Goal: Task Accomplishment & Management: Manage account settings

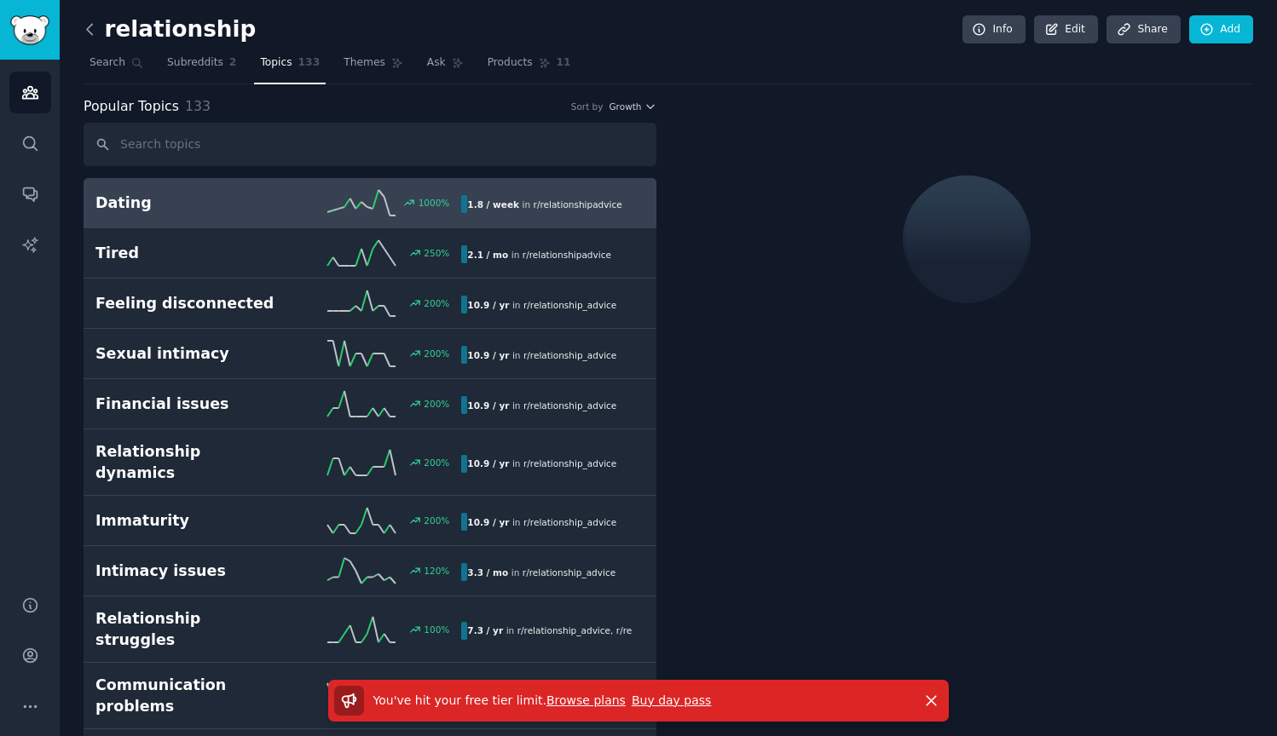
click at [84, 32] on icon at bounding box center [90, 29] width 18 height 18
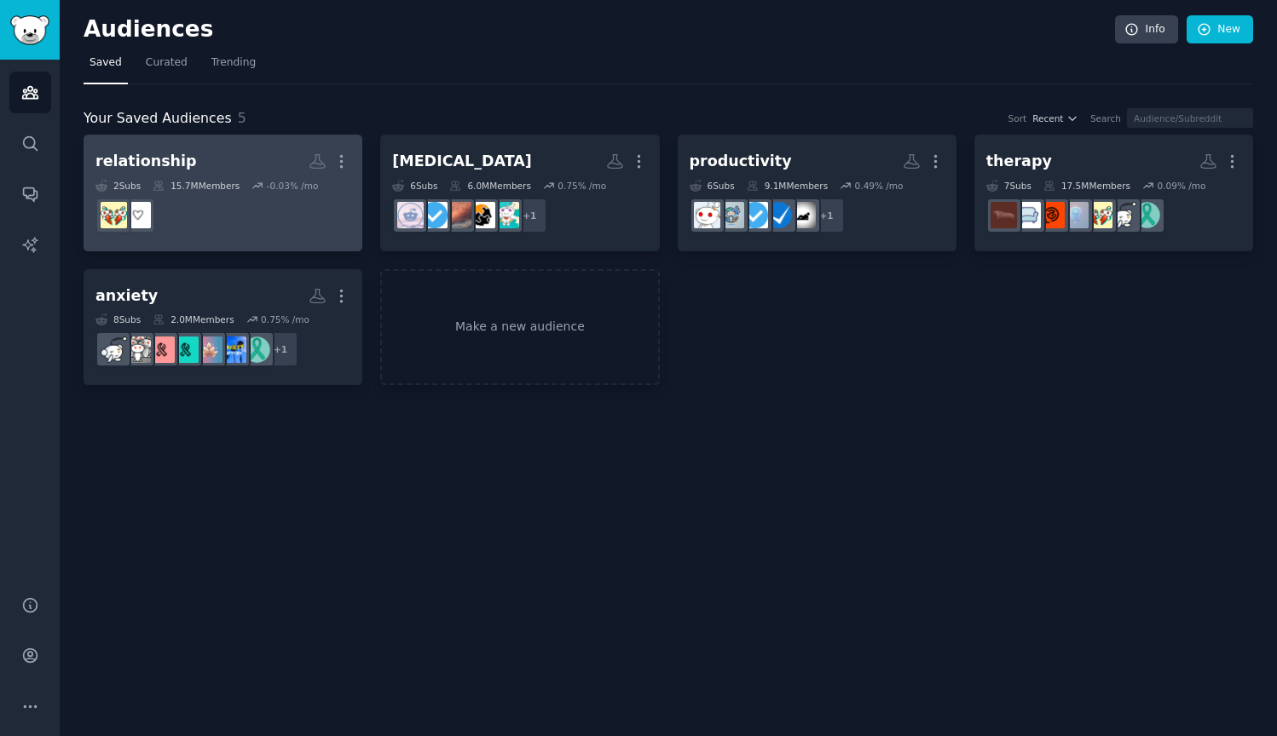
click at [211, 212] on dd "r/relationshipadvice" at bounding box center [222, 216] width 255 height 48
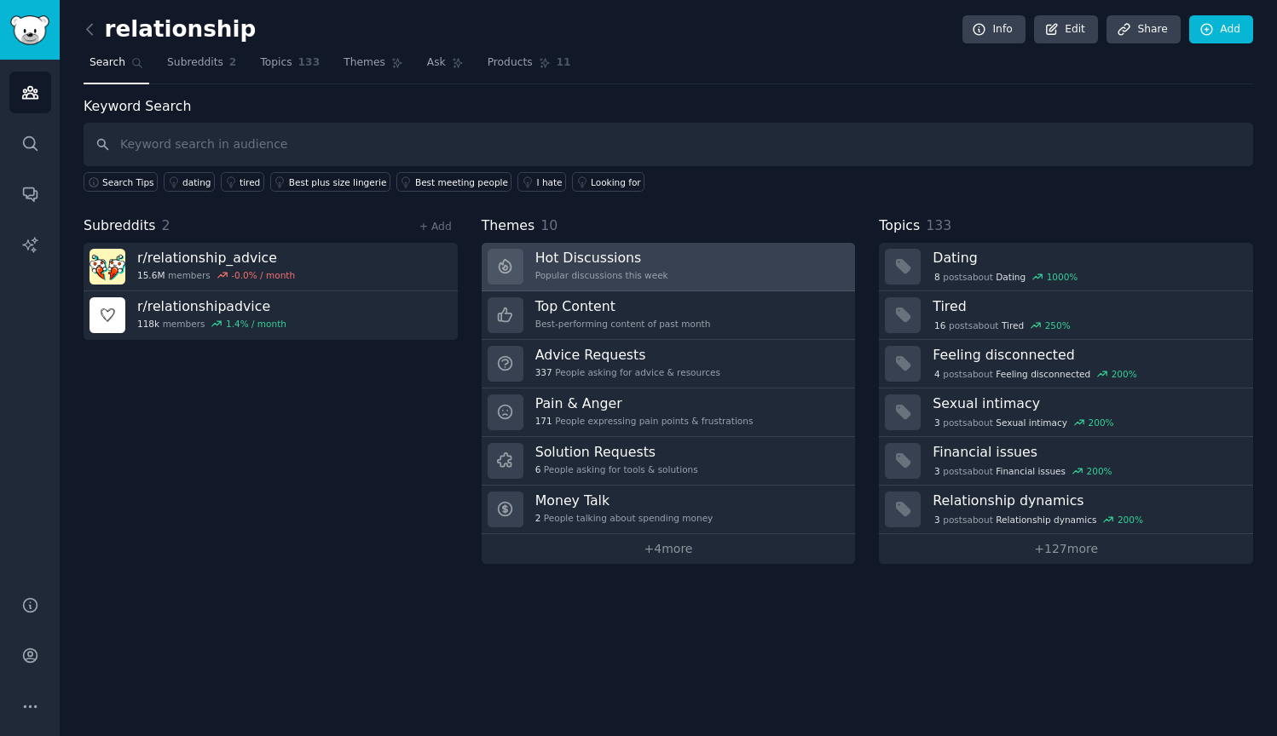
click at [727, 269] on link "Hot Discussions Popular discussions this week" at bounding box center [669, 267] width 374 height 49
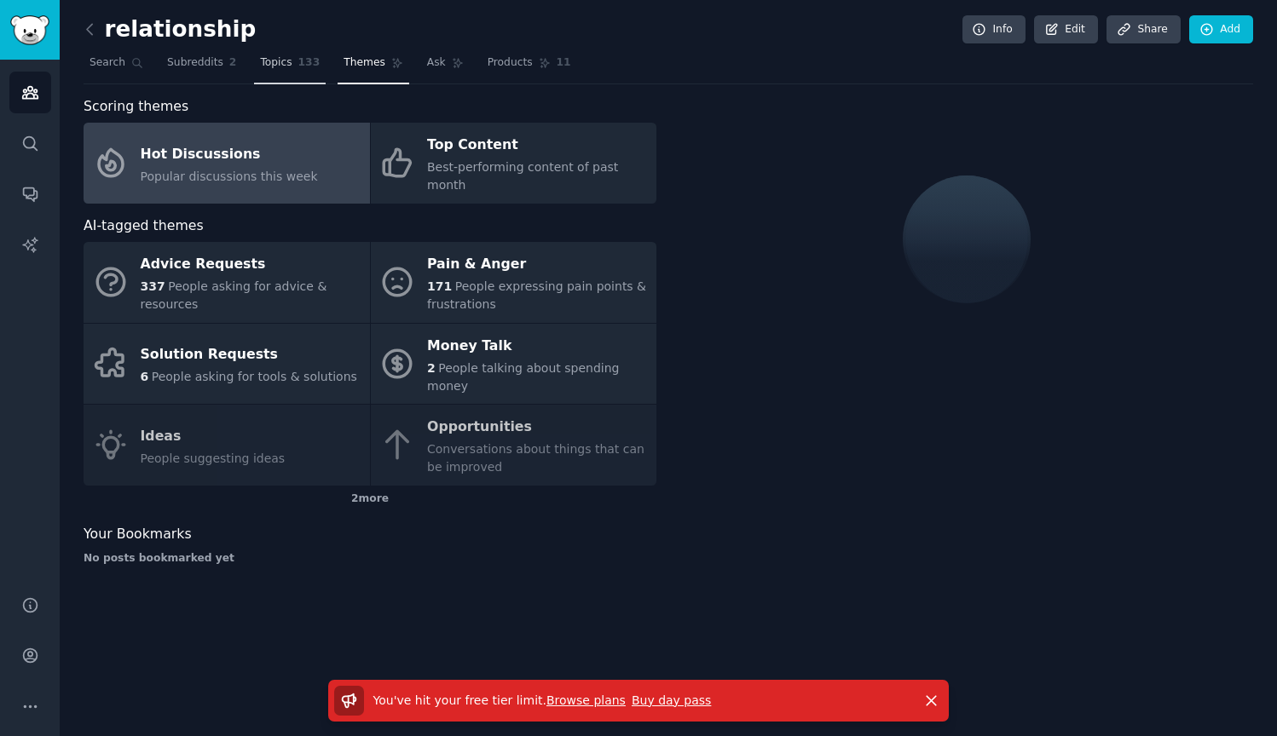
click at [294, 66] on link "Topics 133" at bounding box center [290, 66] width 72 height 35
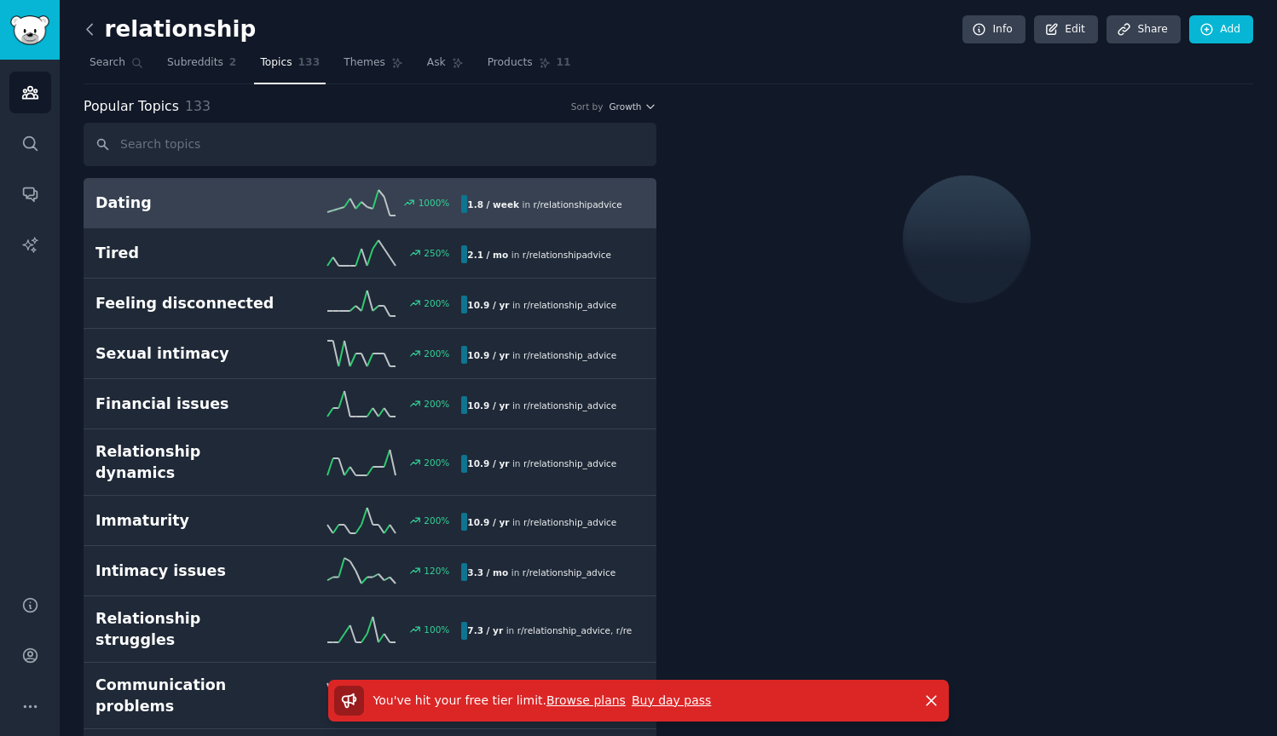
click at [90, 28] on icon at bounding box center [90, 29] width 18 height 18
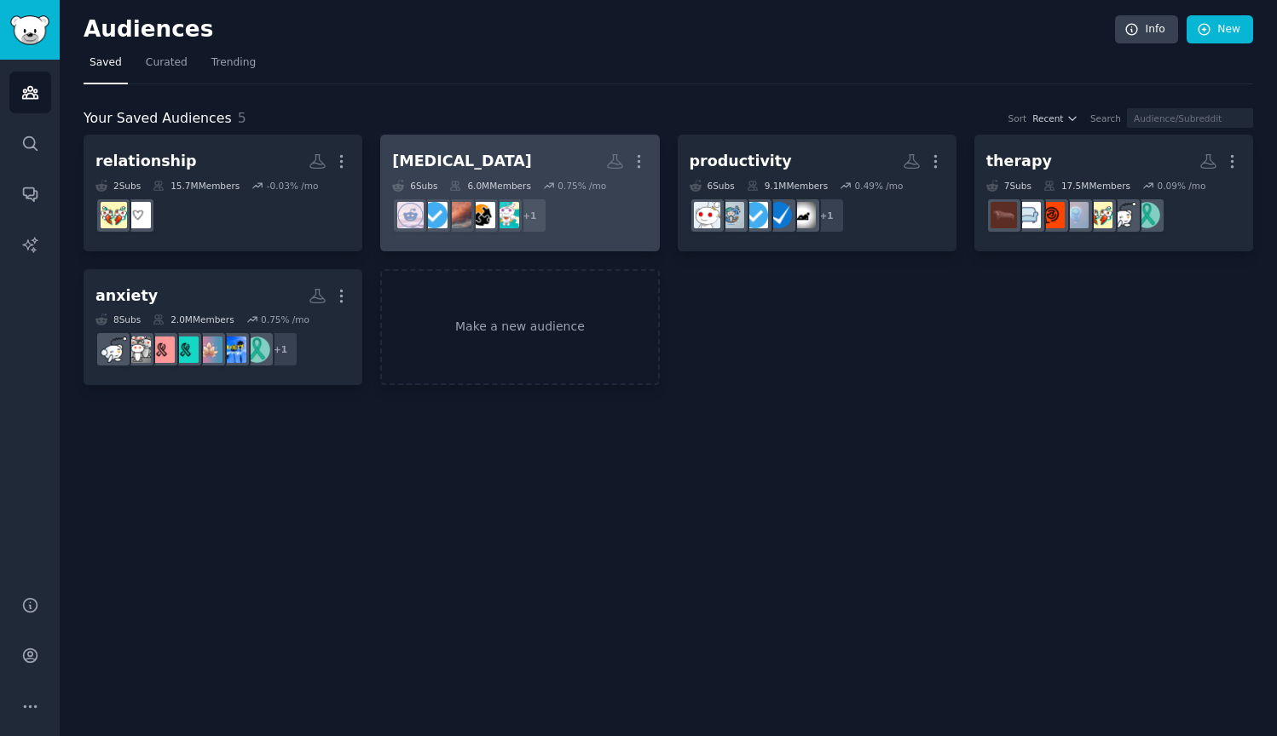
click at [546, 152] on h2 "[MEDICAL_DATA] More" at bounding box center [519, 162] width 255 height 30
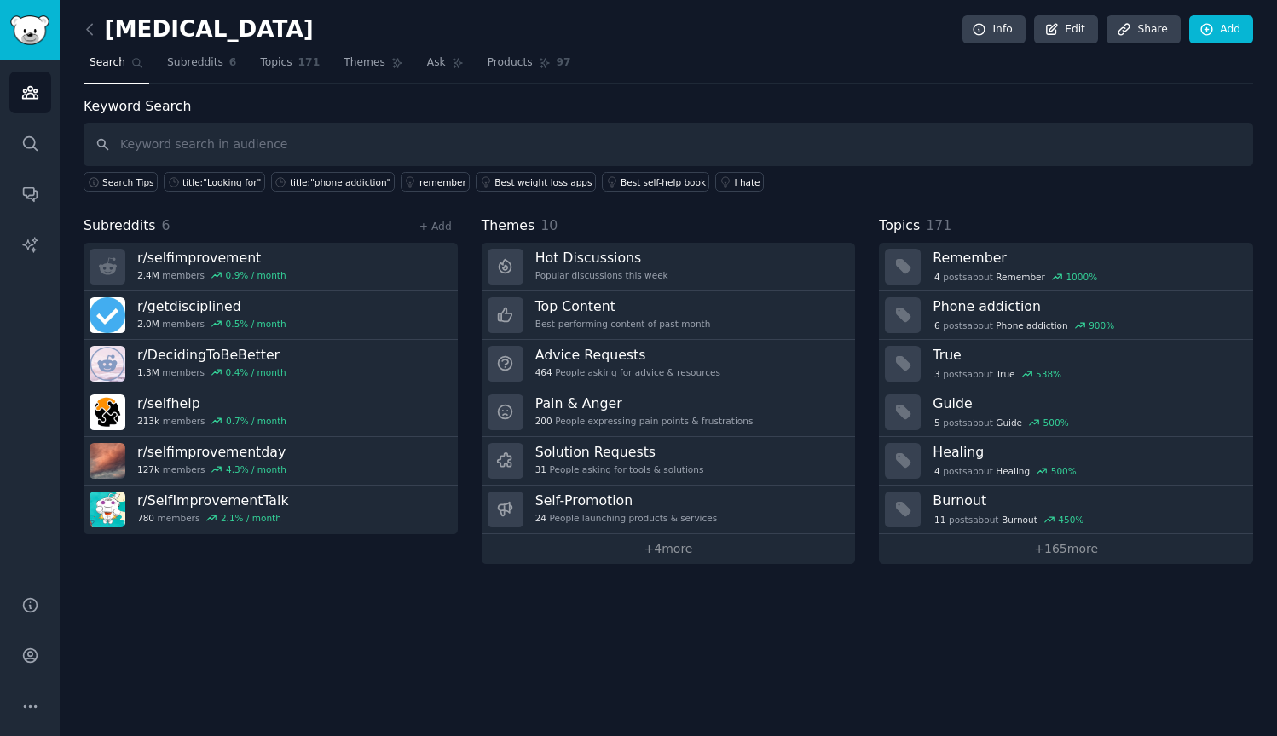
click at [248, 55] on nav "Search Subreddits 6 Topics 171 Themes Ask Products 97" at bounding box center [668, 66] width 1169 height 35
click at [183, 66] on span "Subreddits" at bounding box center [195, 62] width 56 height 15
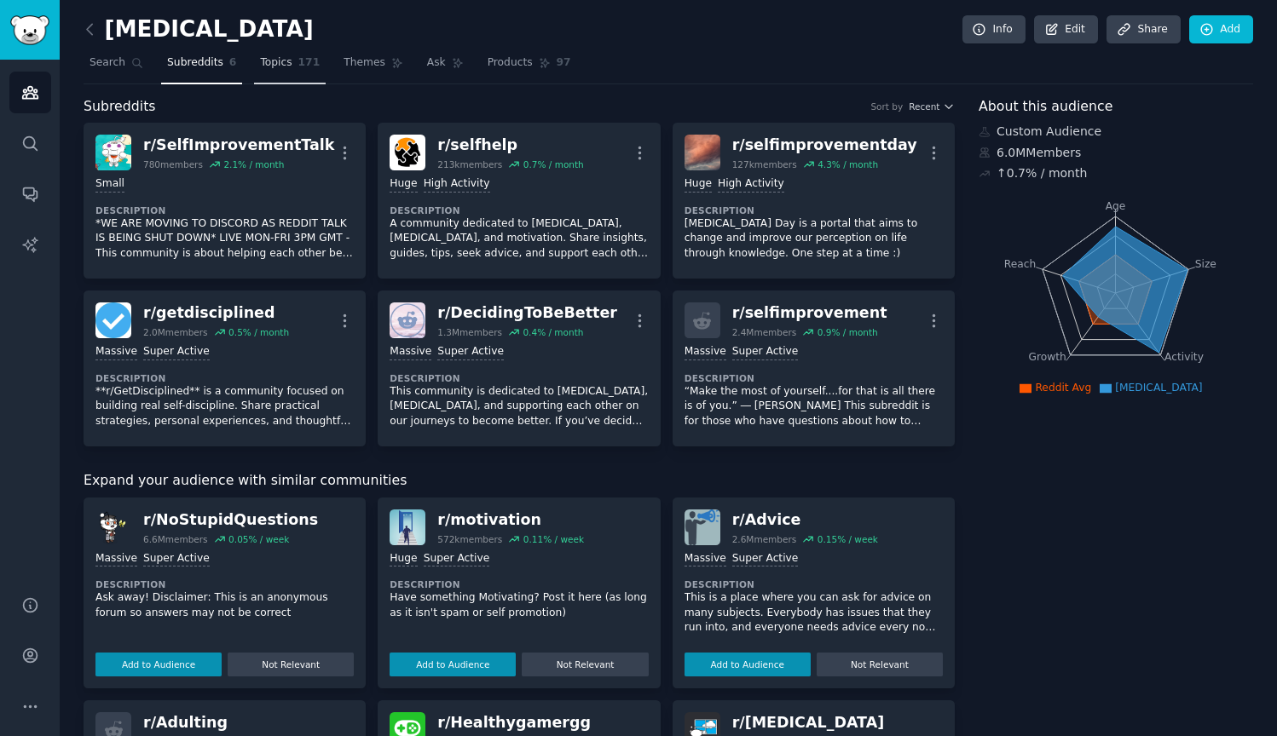
click at [283, 70] on link "Topics 171" at bounding box center [290, 66] width 72 height 35
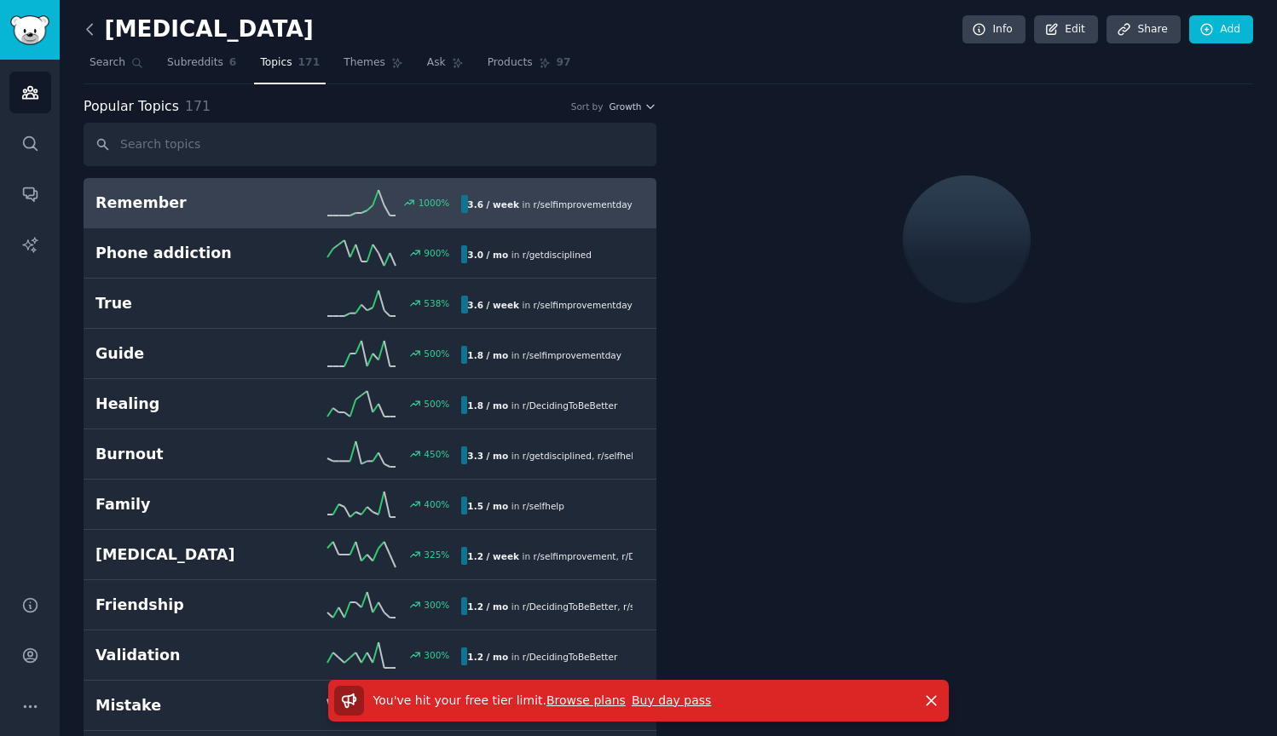
click at [95, 38] on icon at bounding box center [90, 29] width 18 height 18
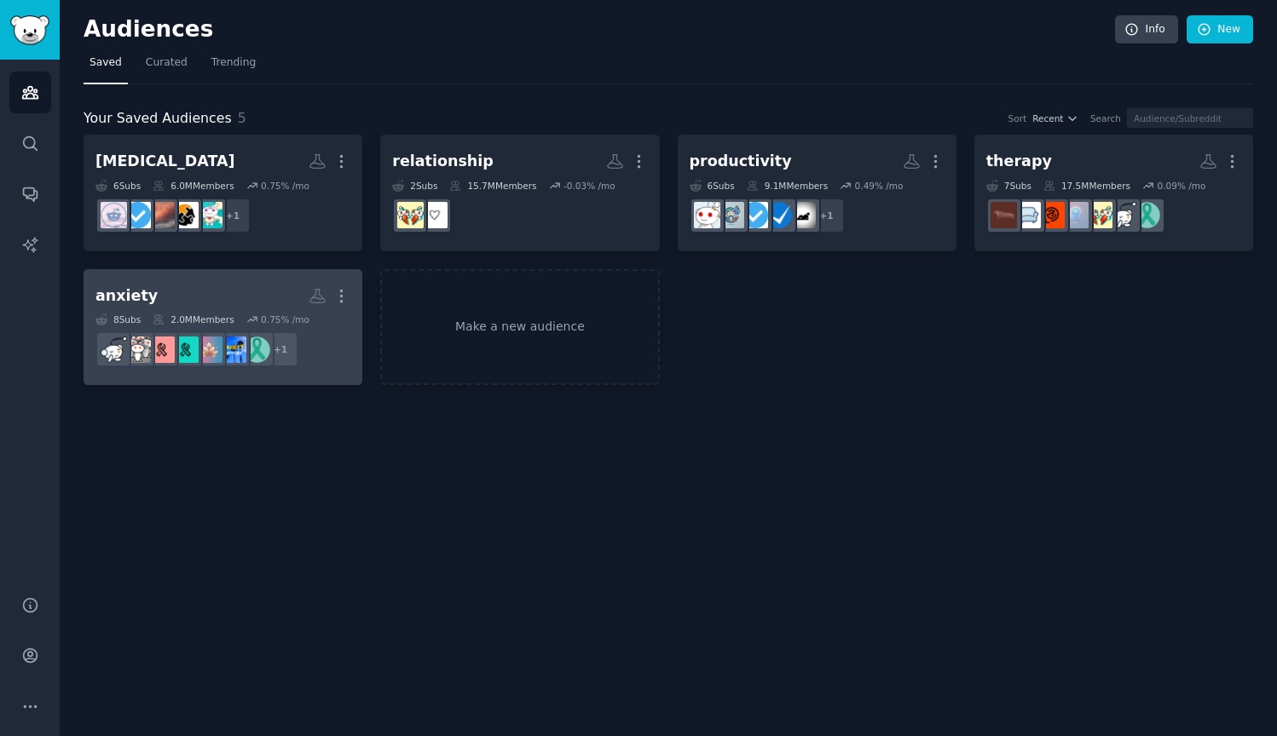
click at [214, 291] on h2 "anxiety More" at bounding box center [222, 296] width 255 height 30
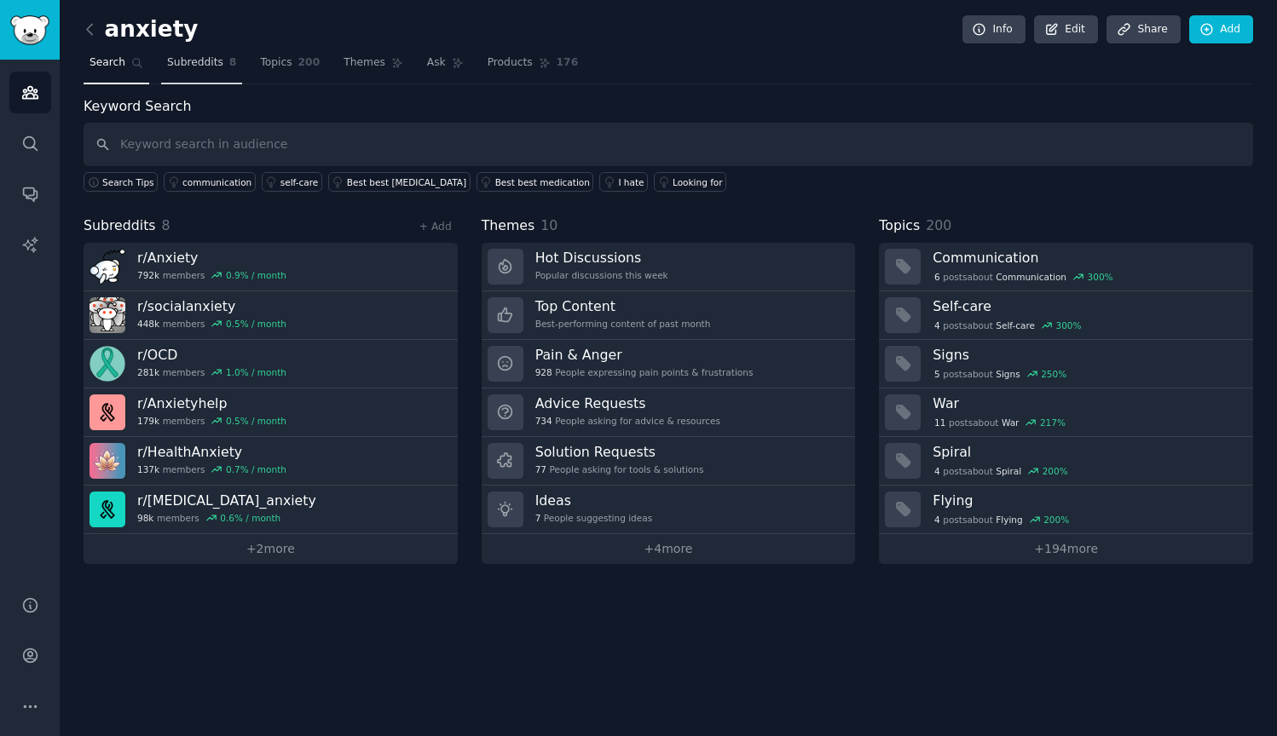
click at [215, 69] on span "Subreddits" at bounding box center [195, 62] width 56 height 15
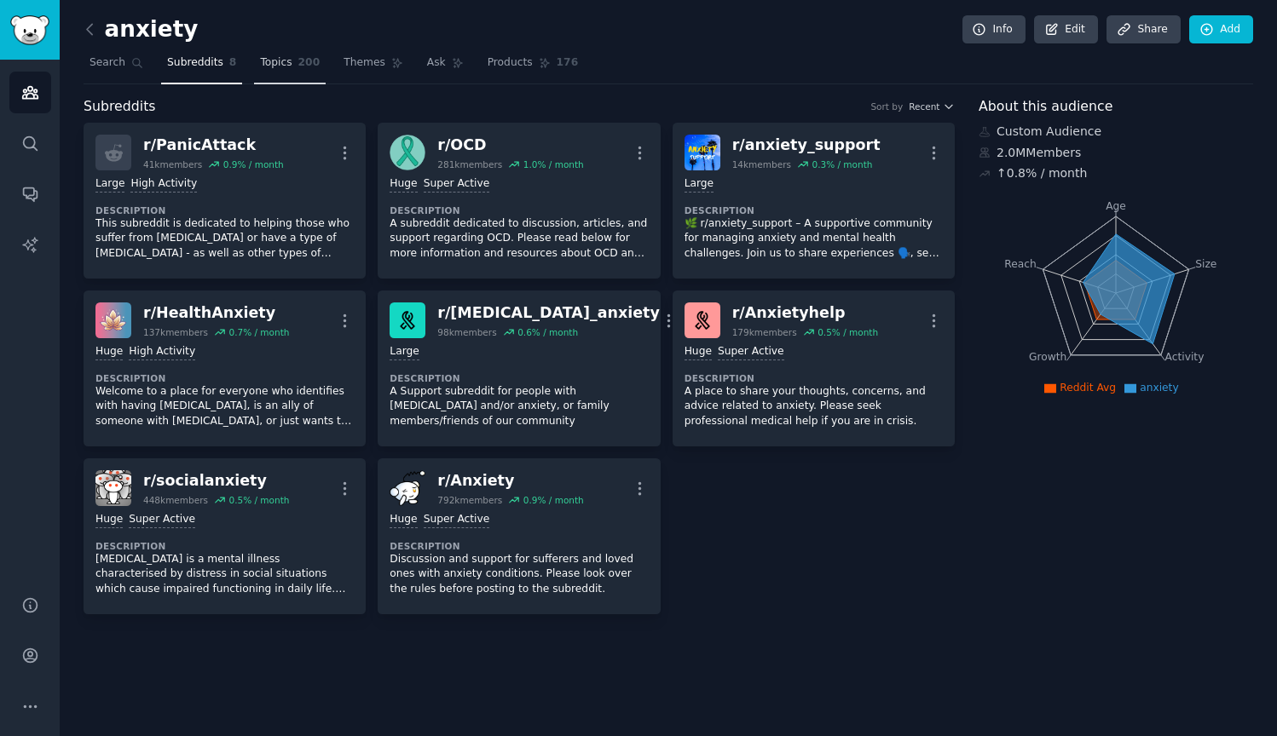
click at [262, 69] on span "Topics" at bounding box center [276, 62] width 32 height 15
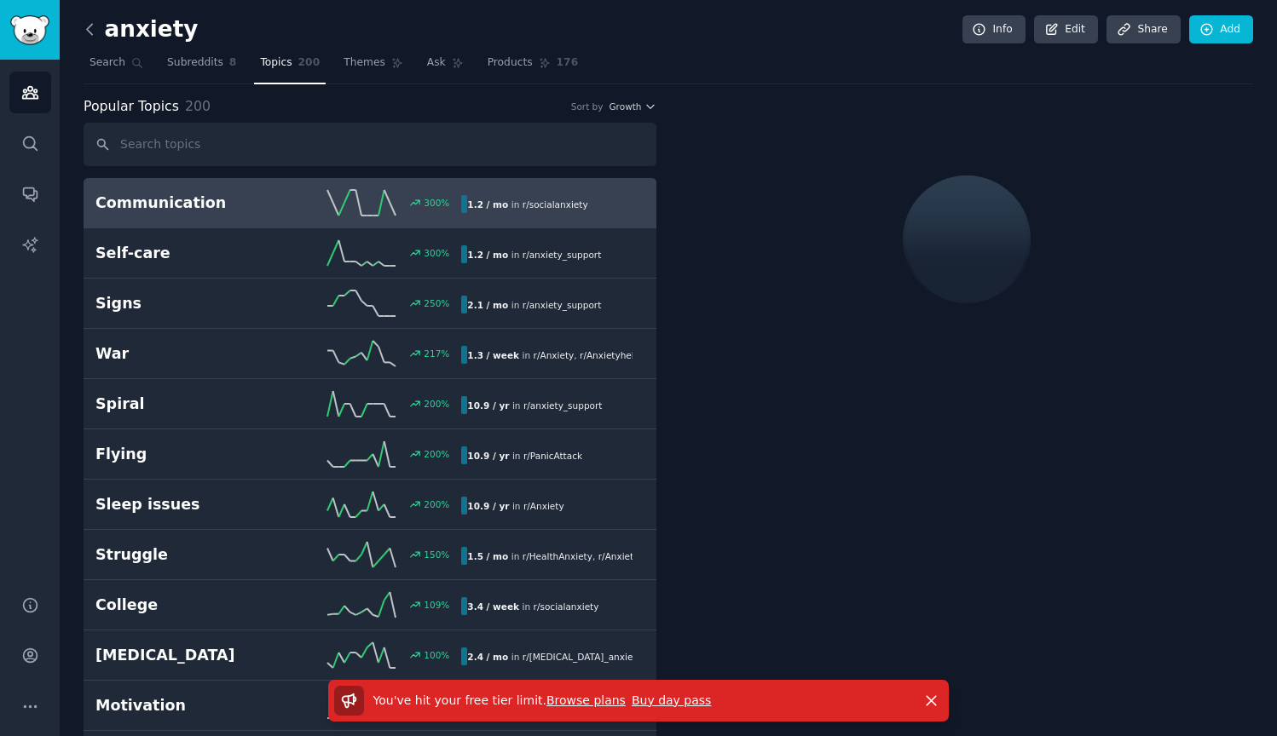
click at [85, 30] on icon at bounding box center [90, 29] width 18 height 18
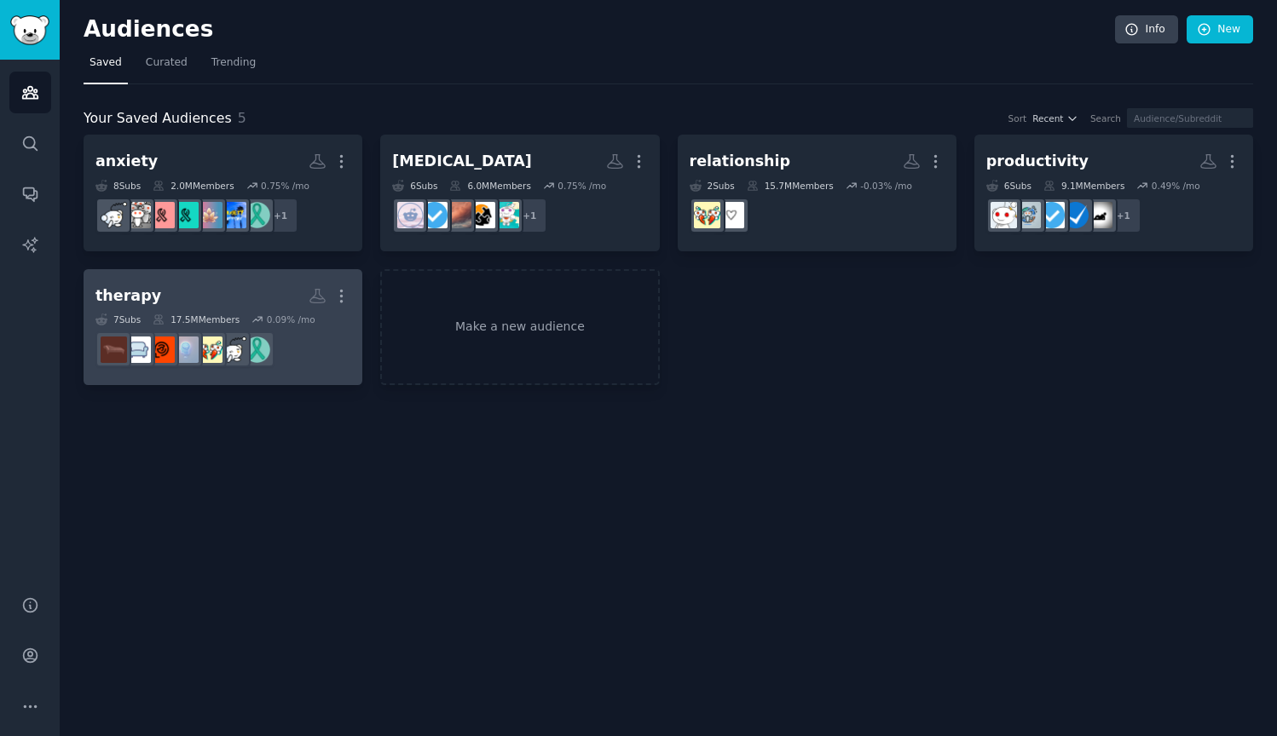
click at [229, 297] on h2 "therapy Custom Audience More" at bounding box center [222, 296] width 255 height 30
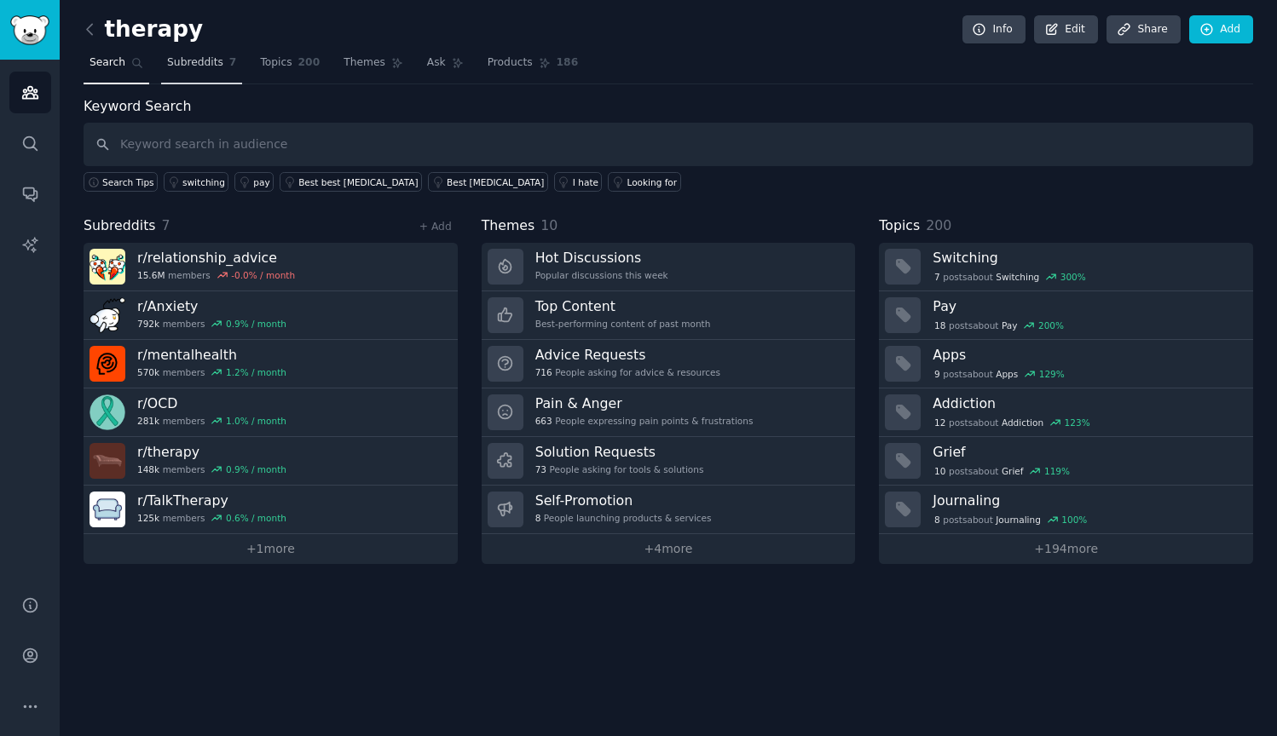
click at [182, 57] on span "Subreddits" at bounding box center [195, 62] width 56 height 15
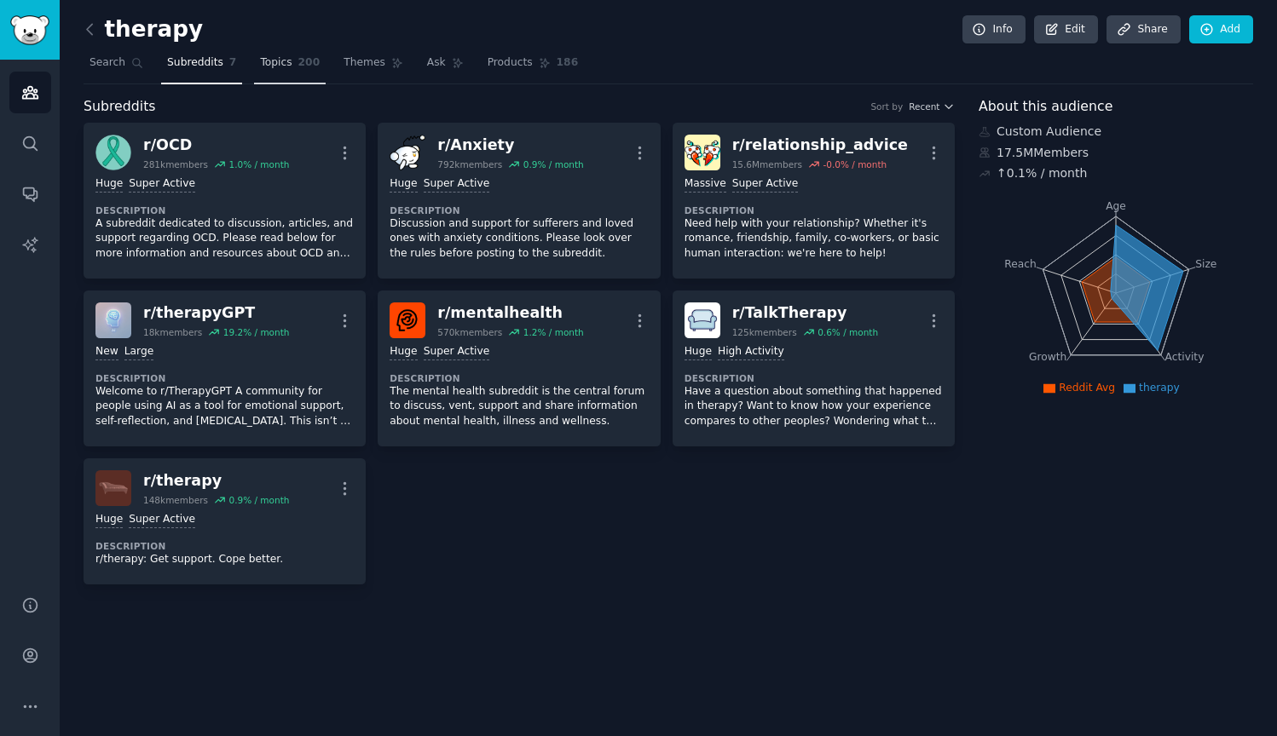
click at [289, 55] on link "Topics 200" at bounding box center [290, 66] width 72 height 35
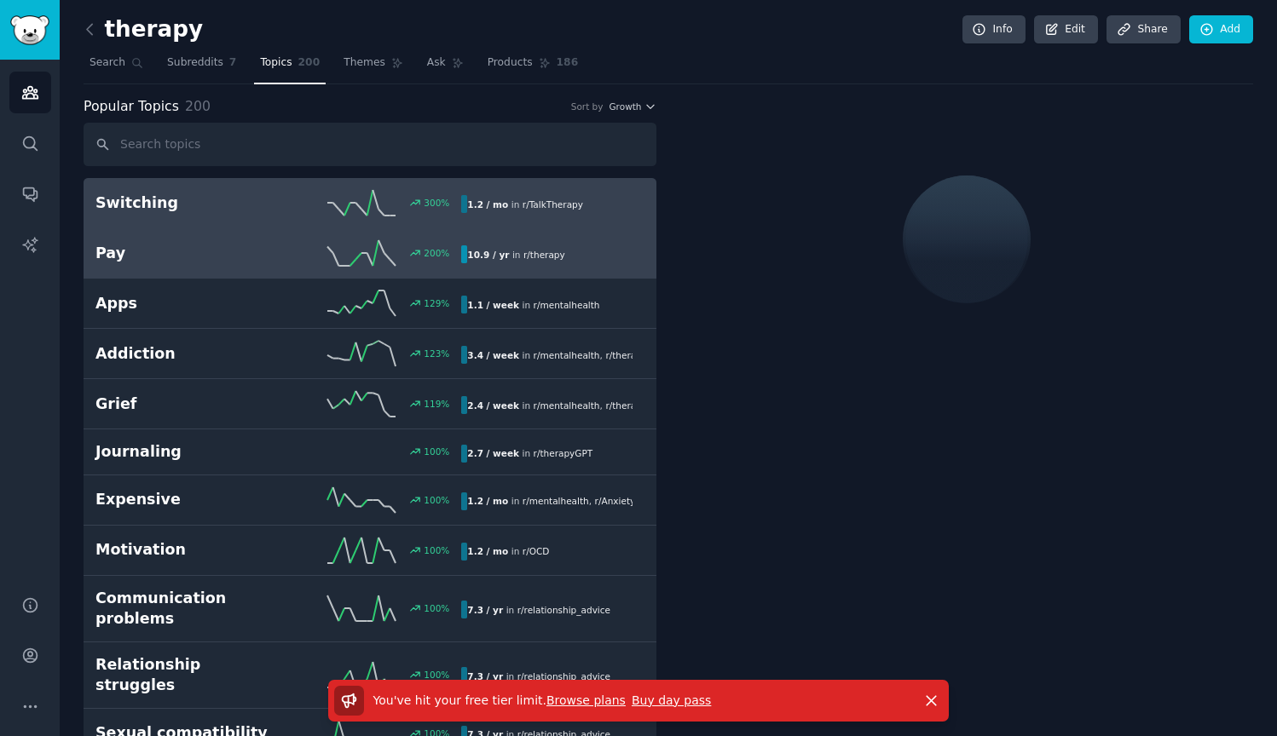
click at [175, 267] on link "Pay 200 % 10.9 / yr in r/ therapy" at bounding box center [370, 253] width 573 height 50
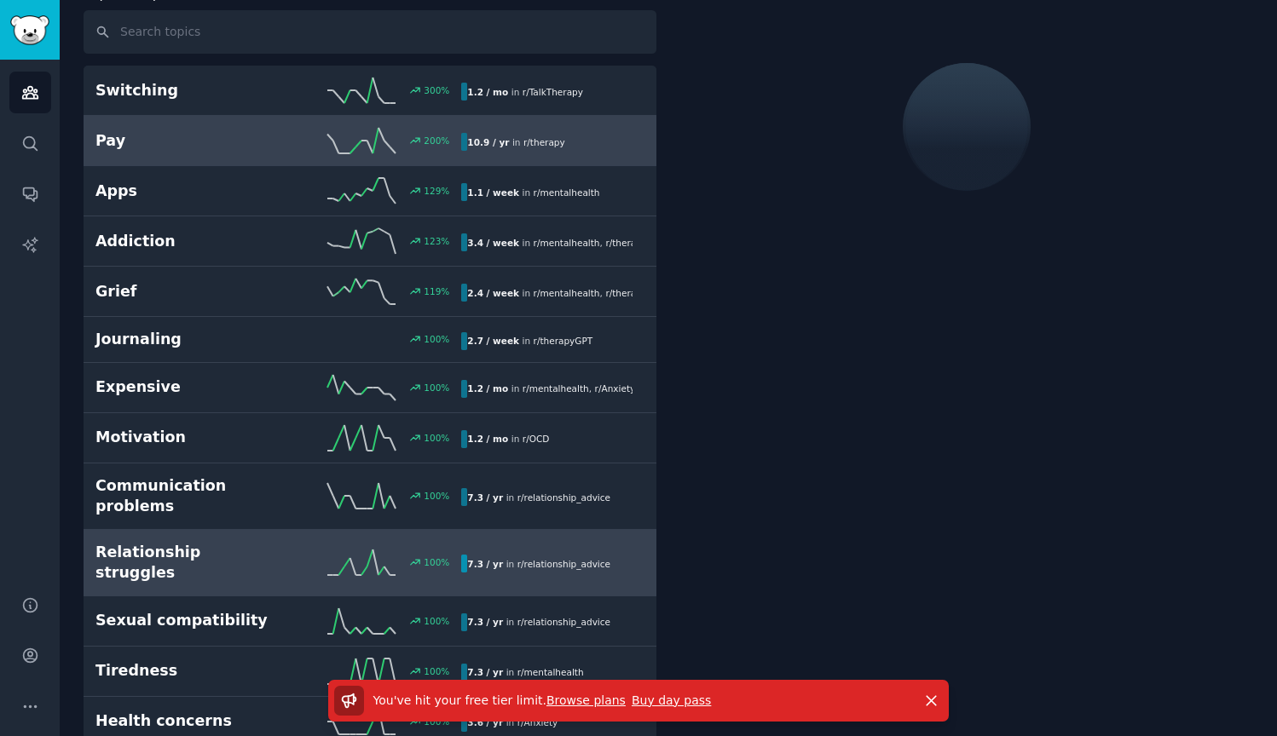
click at [229, 542] on h2 "Relationship struggles" at bounding box center [186, 563] width 183 height 42
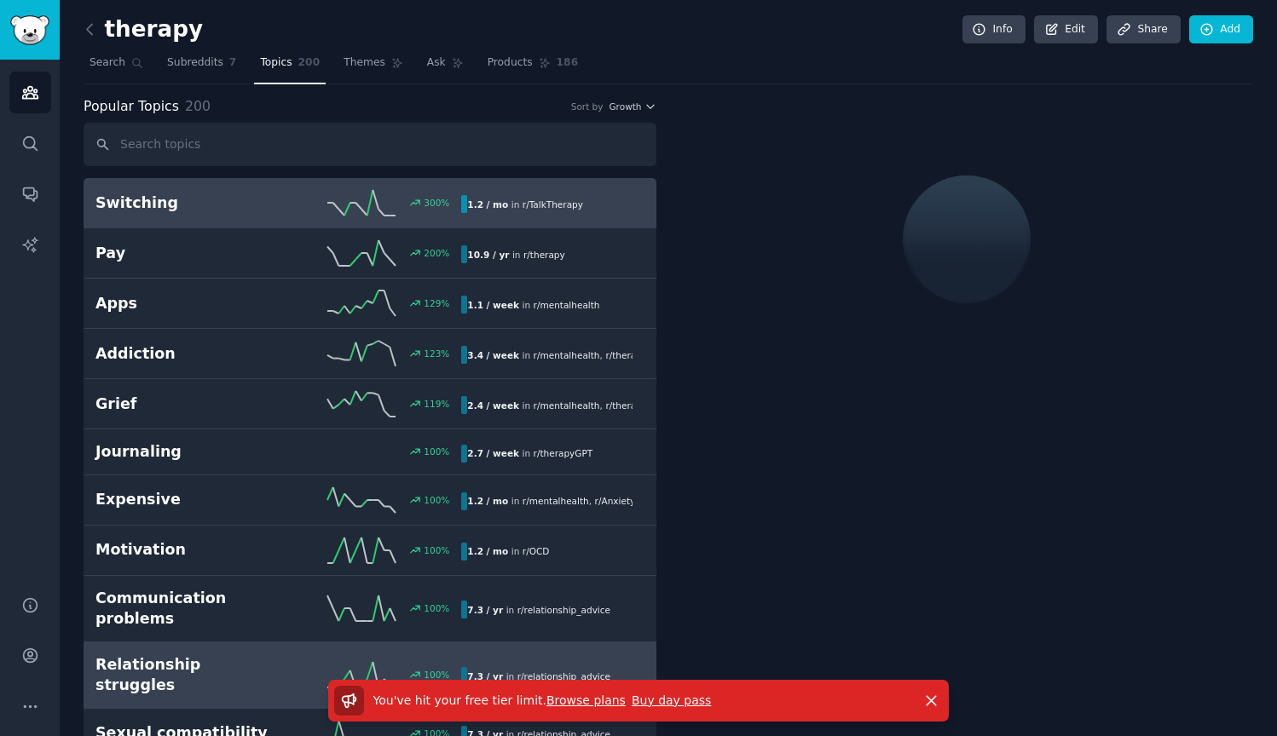
click at [228, 180] on link "Switching 300 % 1.2 / mo in r/ TalkTherapy" at bounding box center [370, 203] width 573 height 50
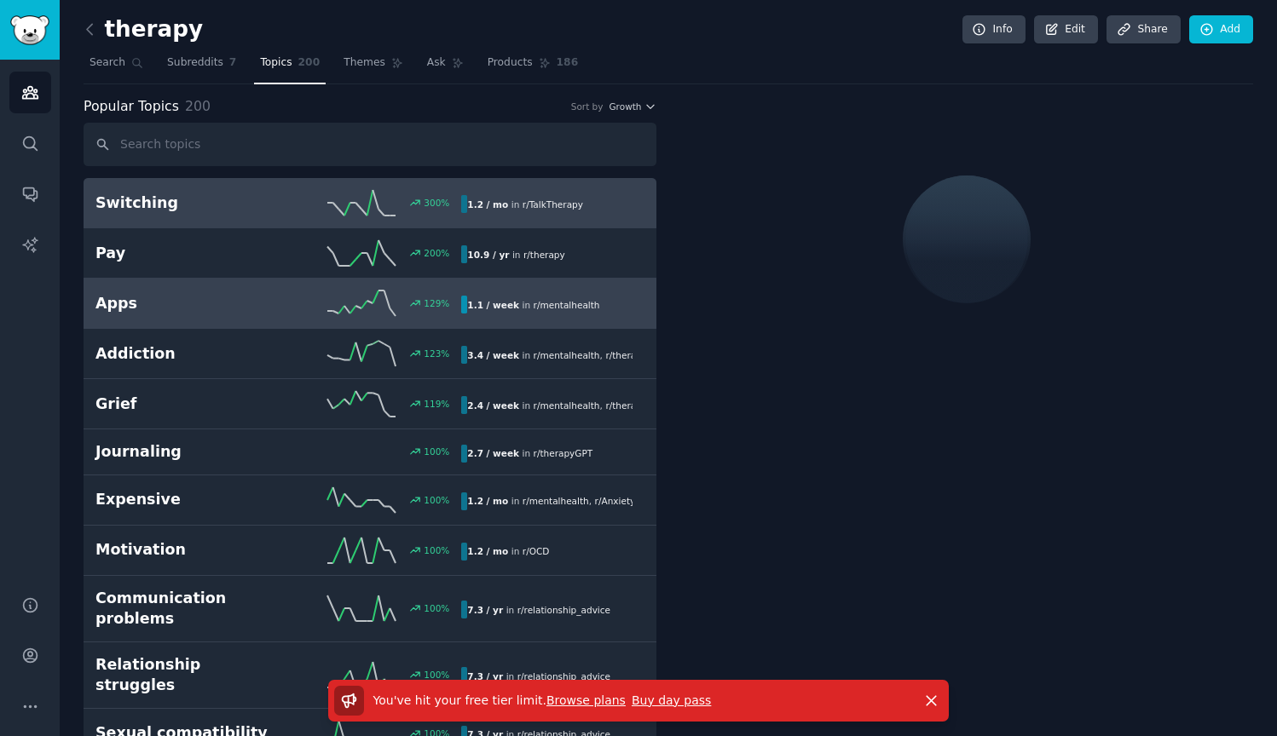
click at [221, 313] on div "Apps 129 % 1.1 / week in r/ mentalhealth" at bounding box center [369, 304] width 549 height 26
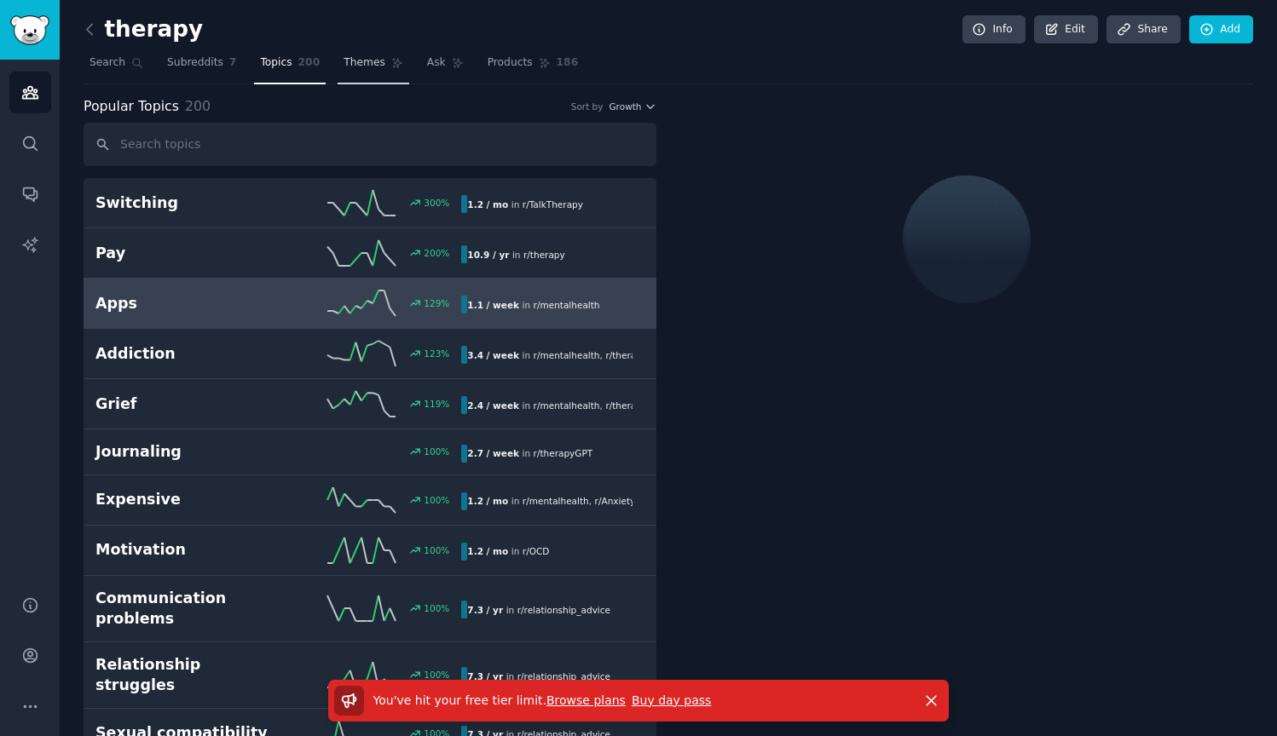
click at [372, 63] on span "Themes" at bounding box center [365, 62] width 42 height 15
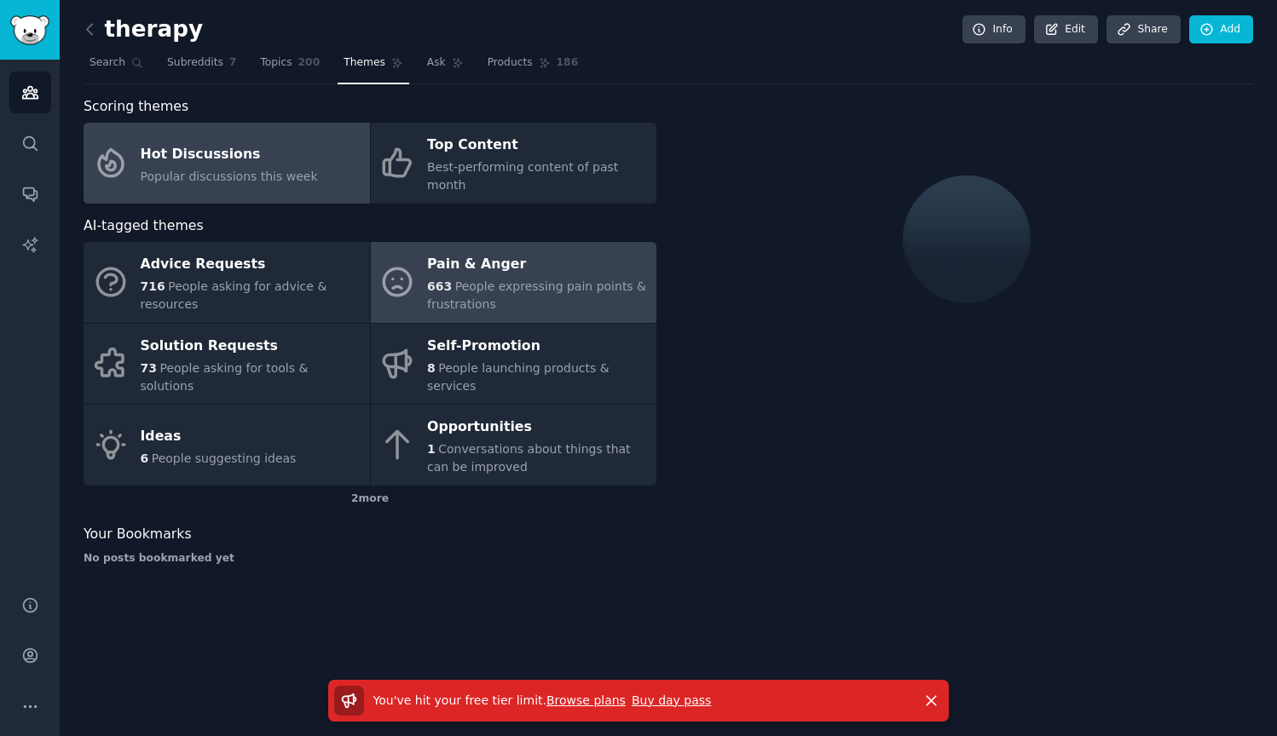
click at [494, 278] on div "663 People expressing pain points & frustrations" at bounding box center [537, 296] width 221 height 36
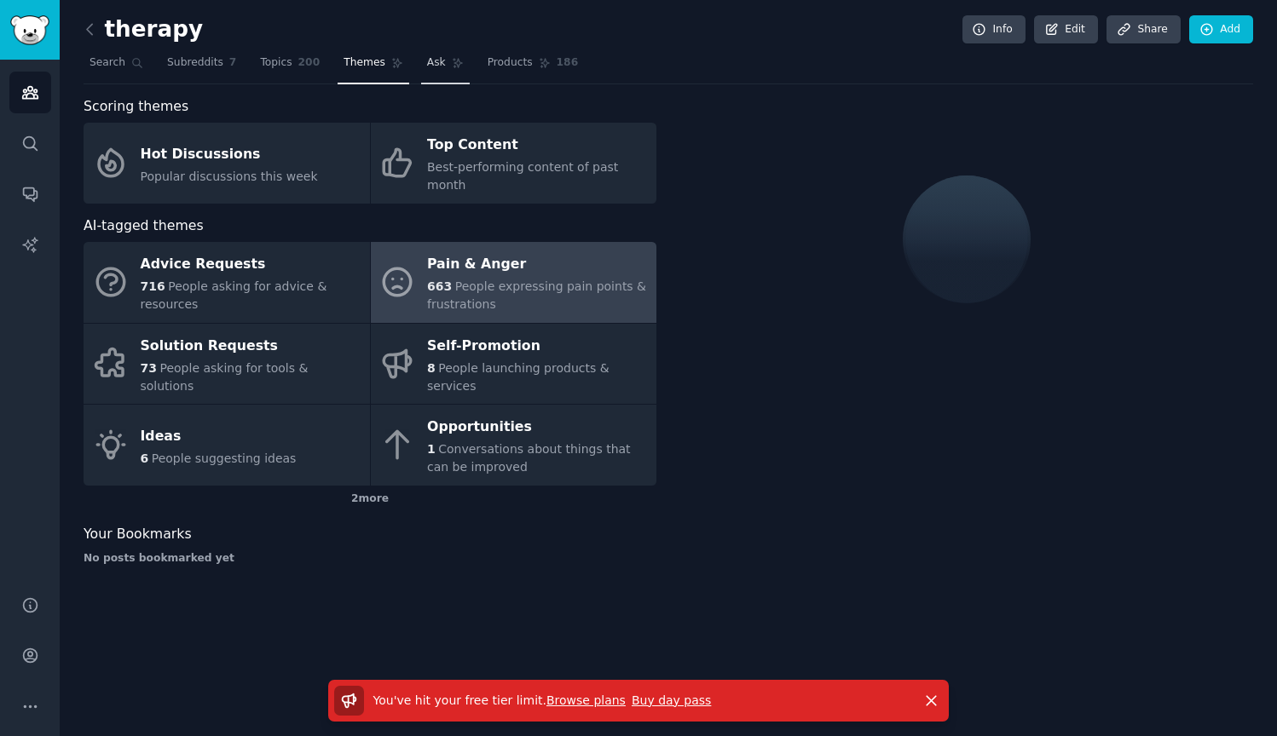
click at [437, 62] on span "Ask" at bounding box center [436, 62] width 19 height 15
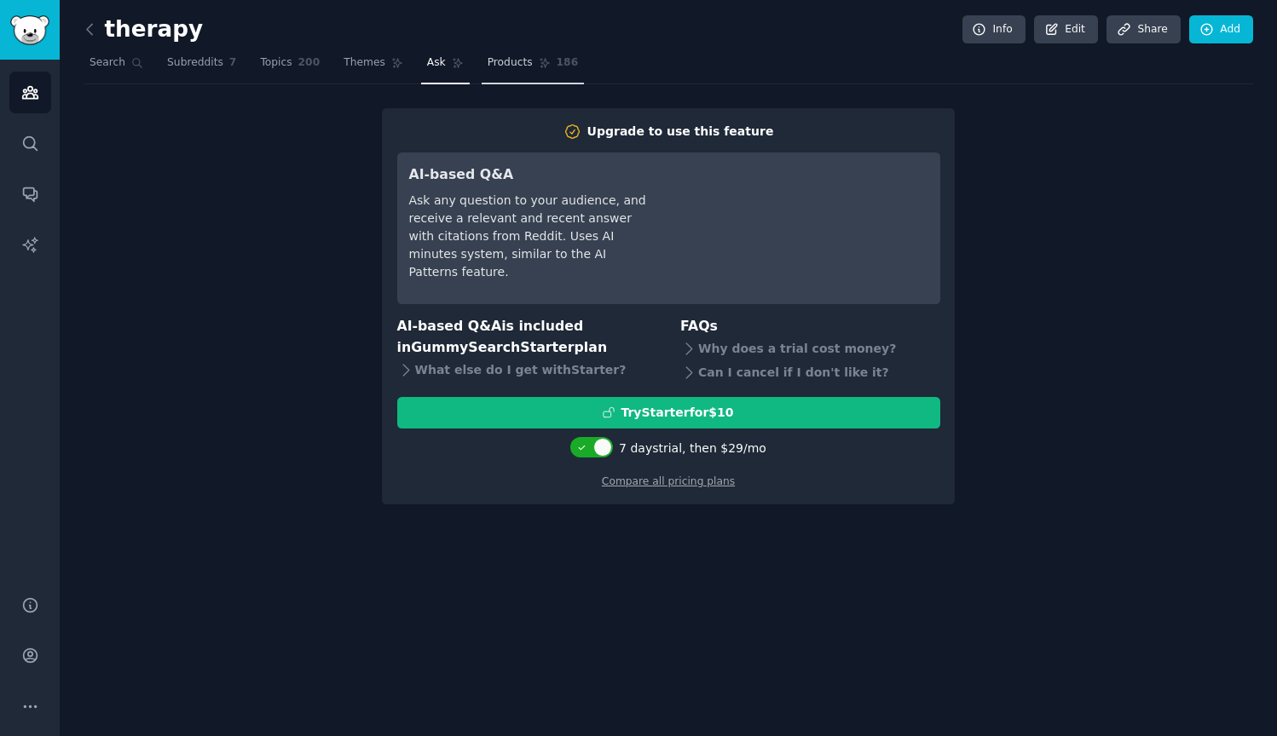
click at [516, 61] on span "Products" at bounding box center [510, 62] width 45 height 15
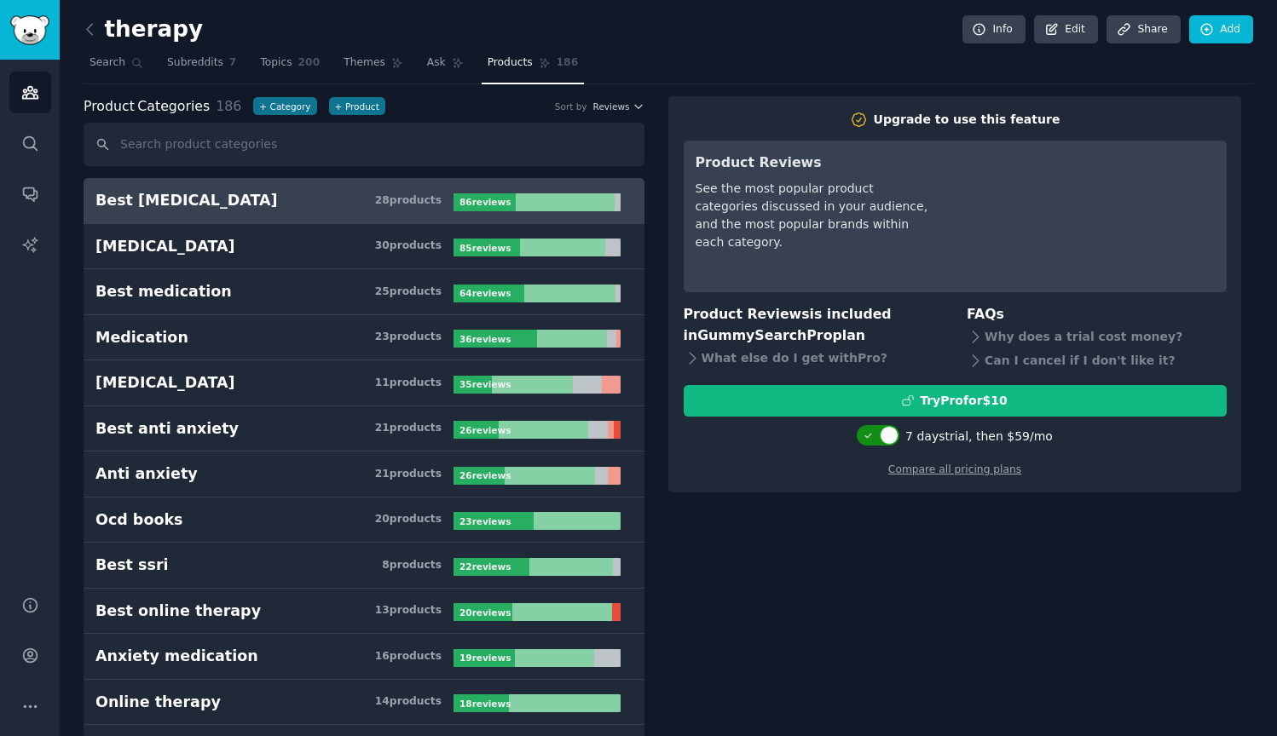
click at [881, 434] on div at bounding box center [878, 435] width 43 height 20
click at [873, 439] on div at bounding box center [868, 435] width 19 height 19
checkbox input "true"
click at [421, 72] on link "Ask" at bounding box center [445, 66] width 49 height 35
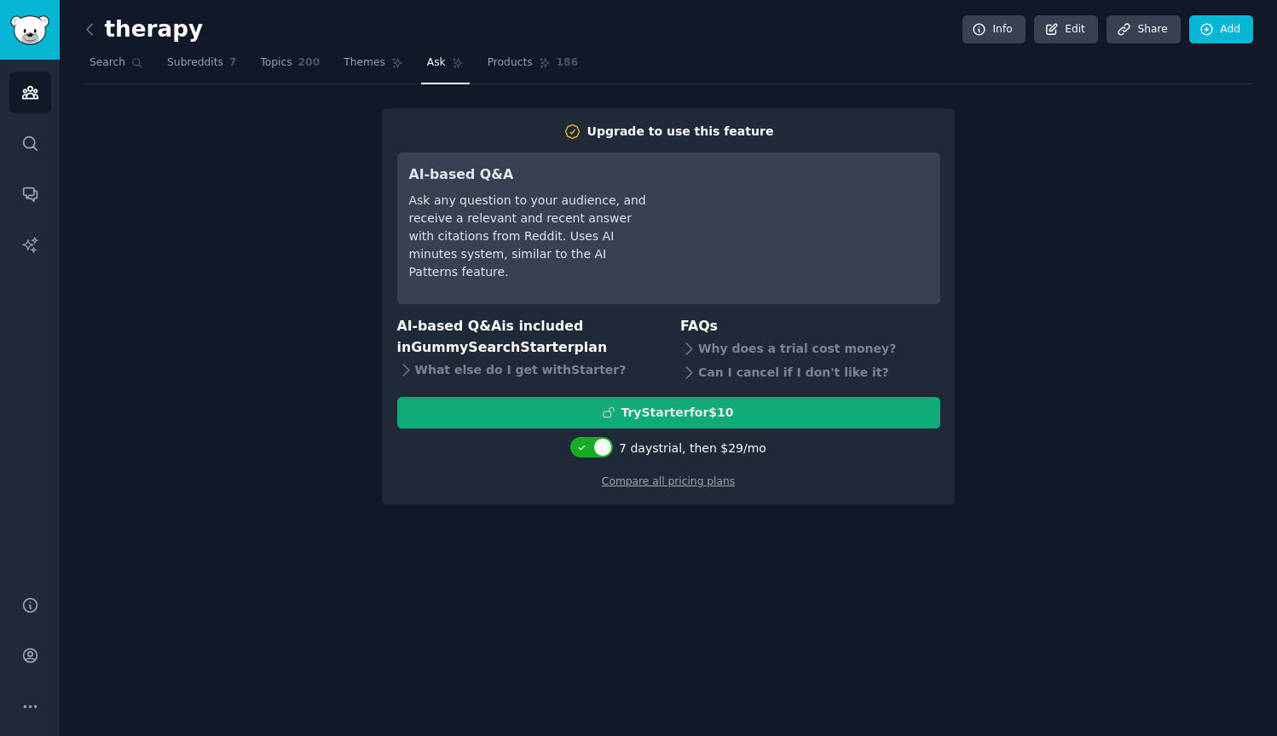
click at [685, 408] on div "Try Starter for $10" at bounding box center [677, 413] width 113 height 18
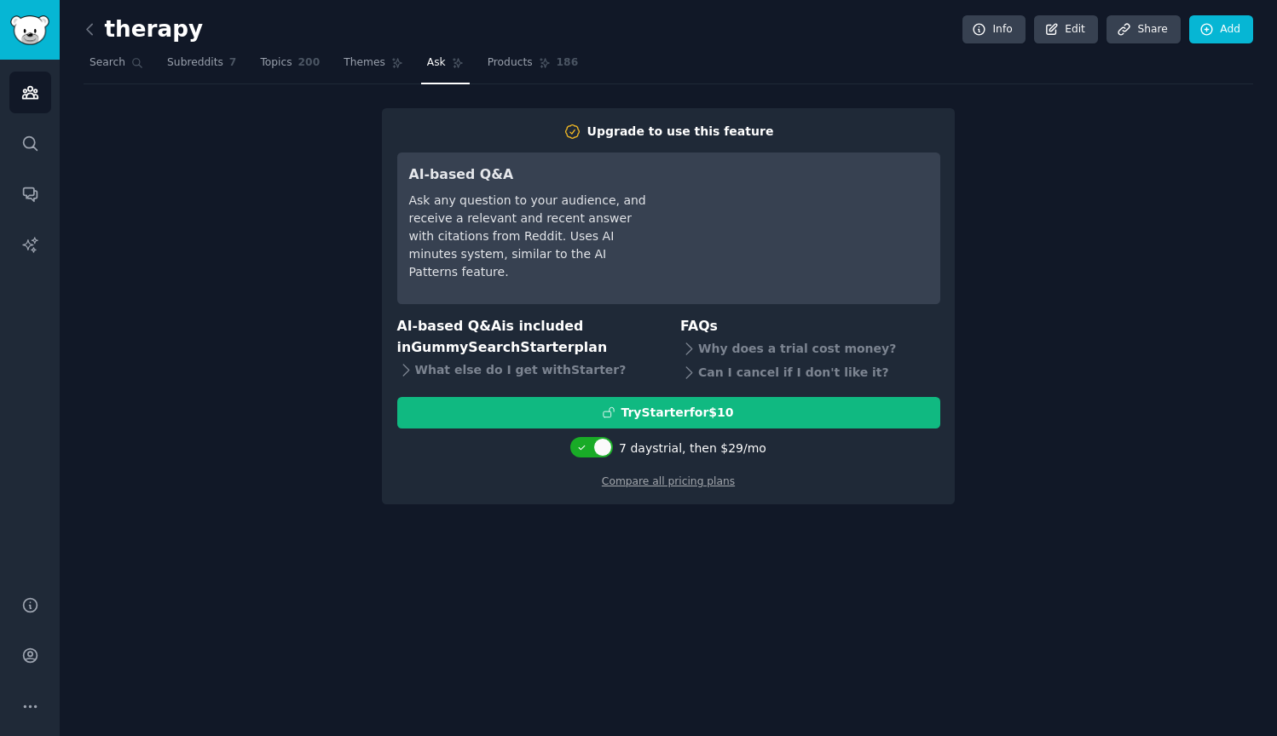
click at [372, 84] on div "therapy Info Edit Share Add Search Subreddits 7 Topics 200 Themes Ask Products …" at bounding box center [668, 264] width 1169 height 481
click at [350, 66] on span "Themes" at bounding box center [365, 62] width 42 height 15
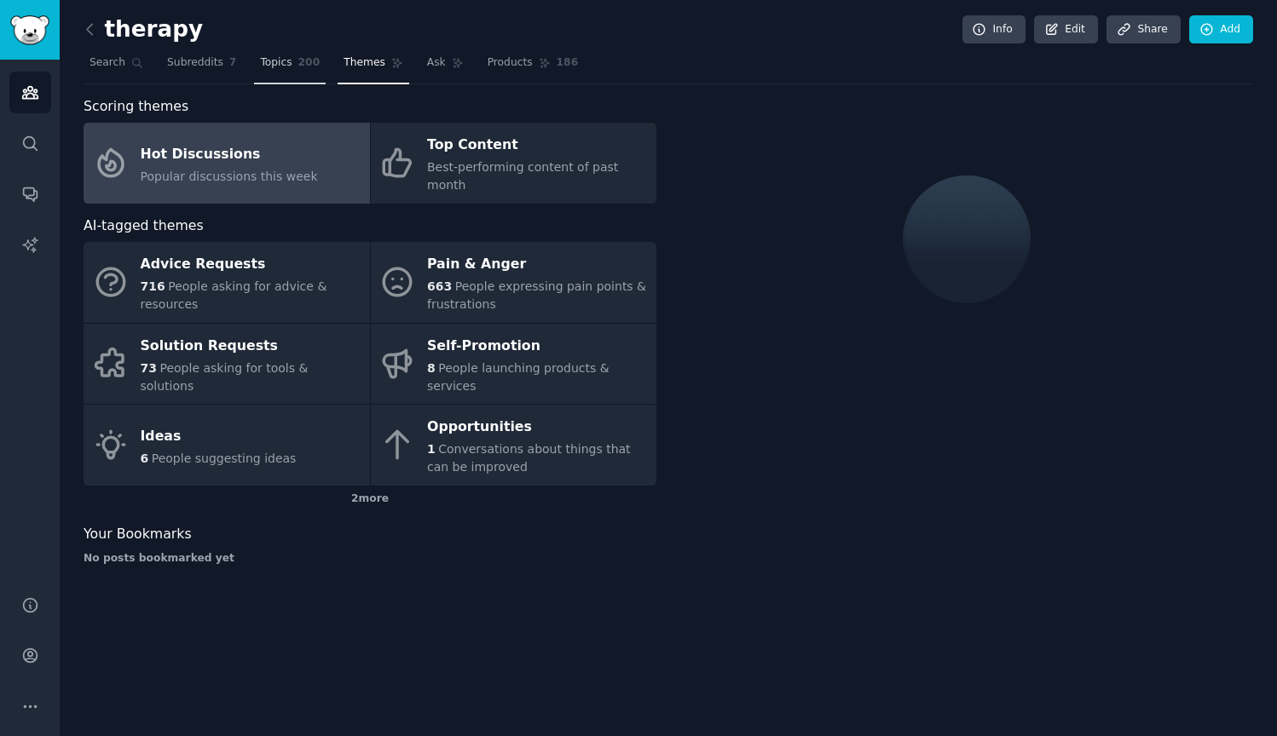
click at [284, 78] on link "Topics 200" at bounding box center [290, 66] width 72 height 35
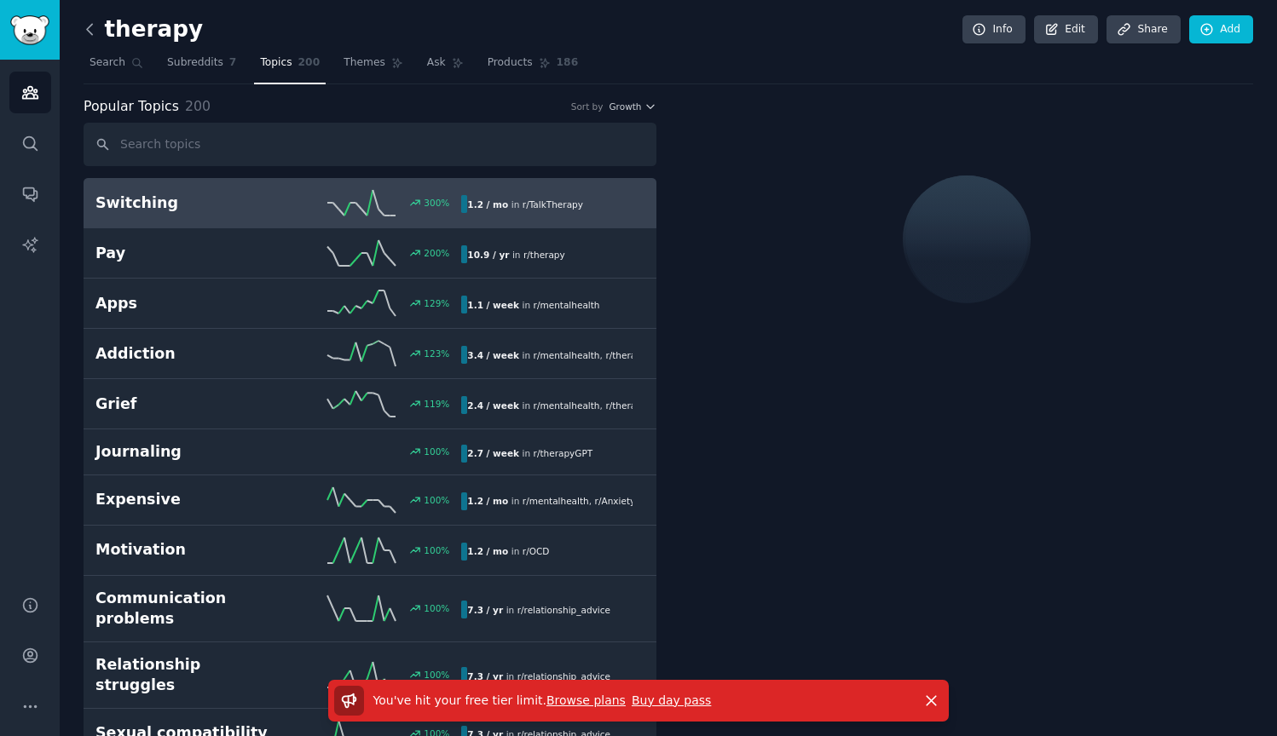
click at [94, 33] on icon at bounding box center [90, 29] width 18 height 18
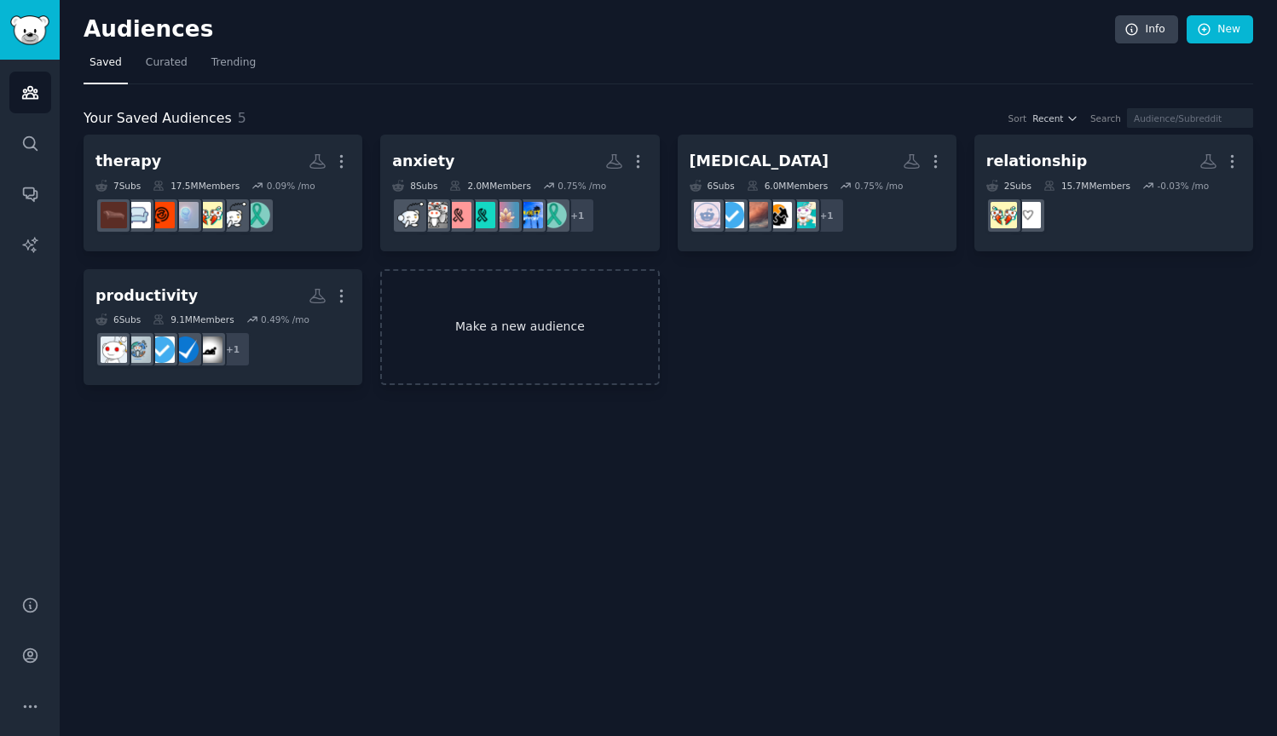
click at [518, 332] on link "Make a new audience" at bounding box center [519, 327] width 279 height 117
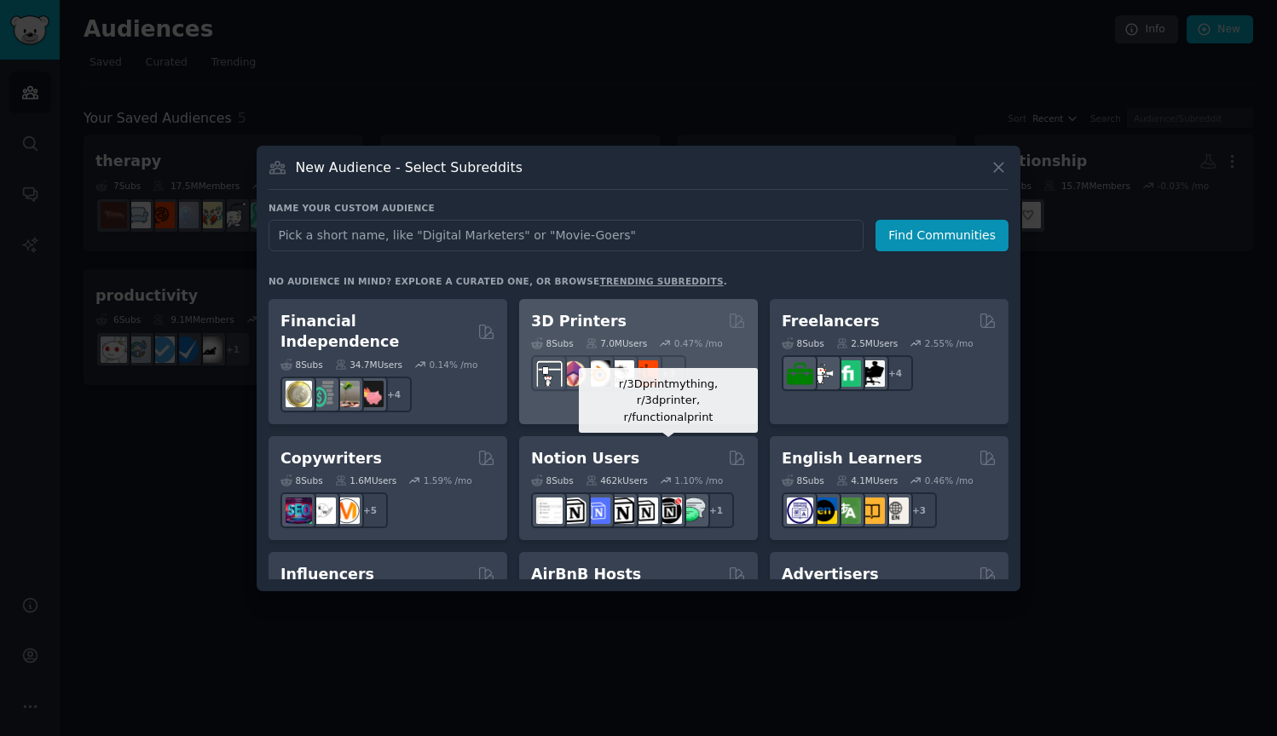
scroll to position [938, 0]
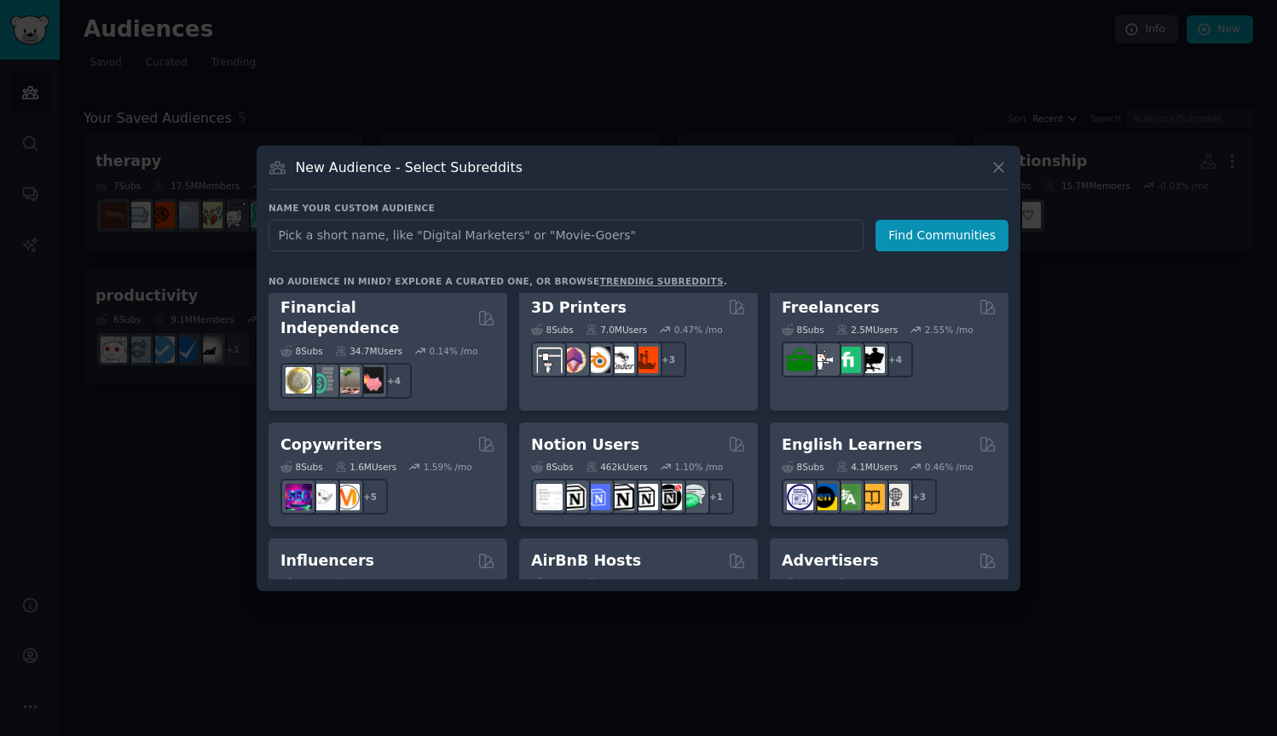
click at [1005, 167] on icon at bounding box center [999, 168] width 18 height 18
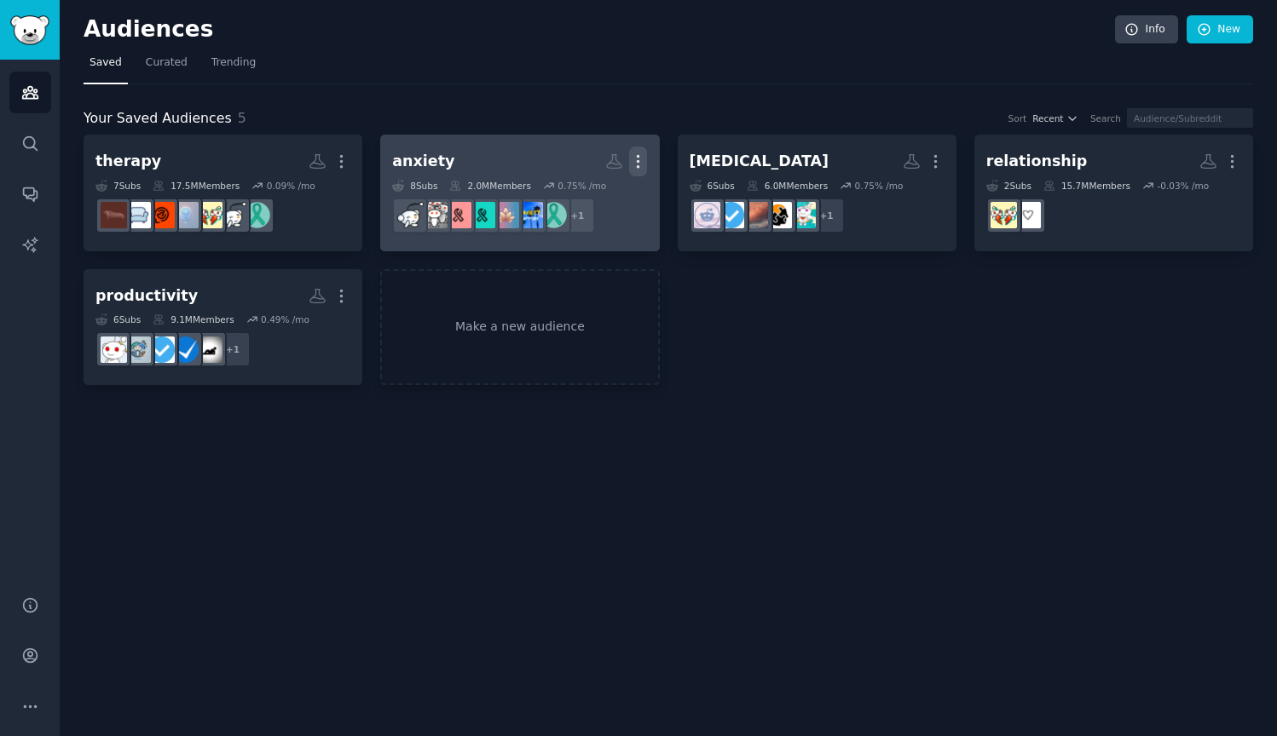
click at [631, 160] on icon "button" at bounding box center [638, 162] width 18 height 18
click at [563, 209] on div "Delete" at bounding box center [580, 198] width 81 height 36
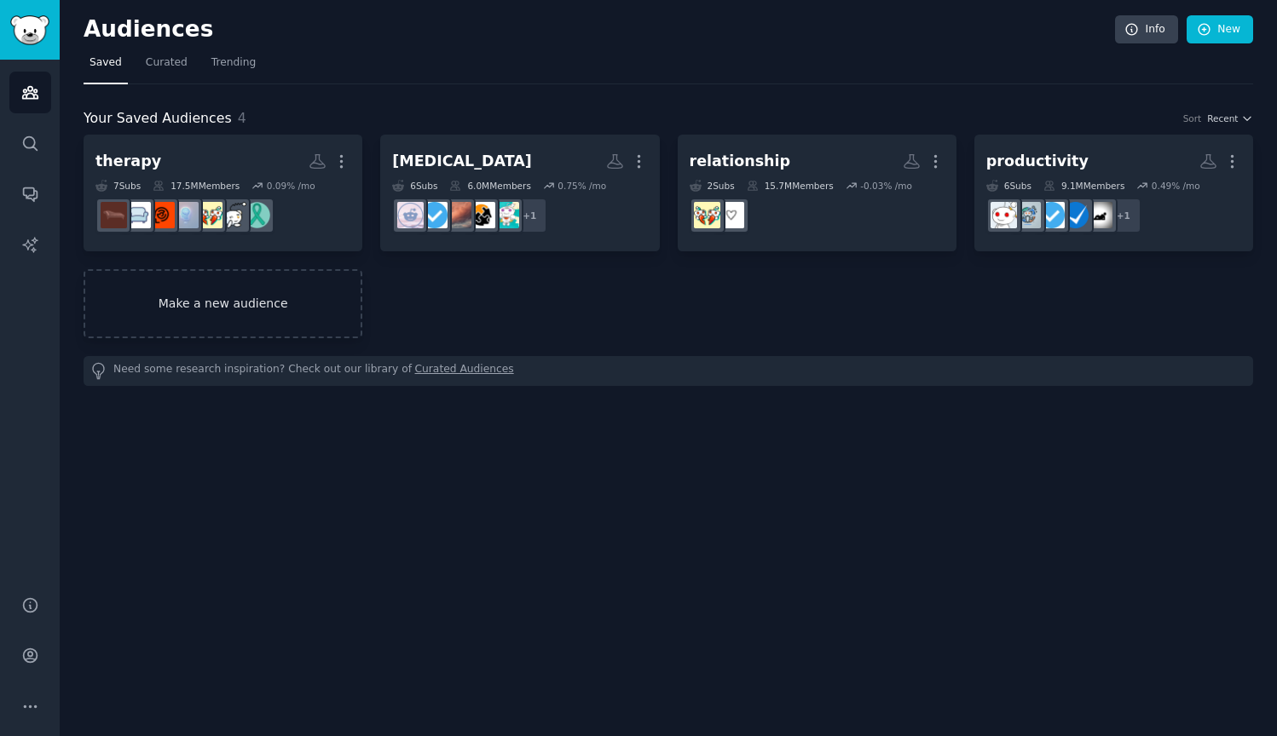
click at [150, 300] on link "Make a new audience" at bounding box center [223, 303] width 279 height 69
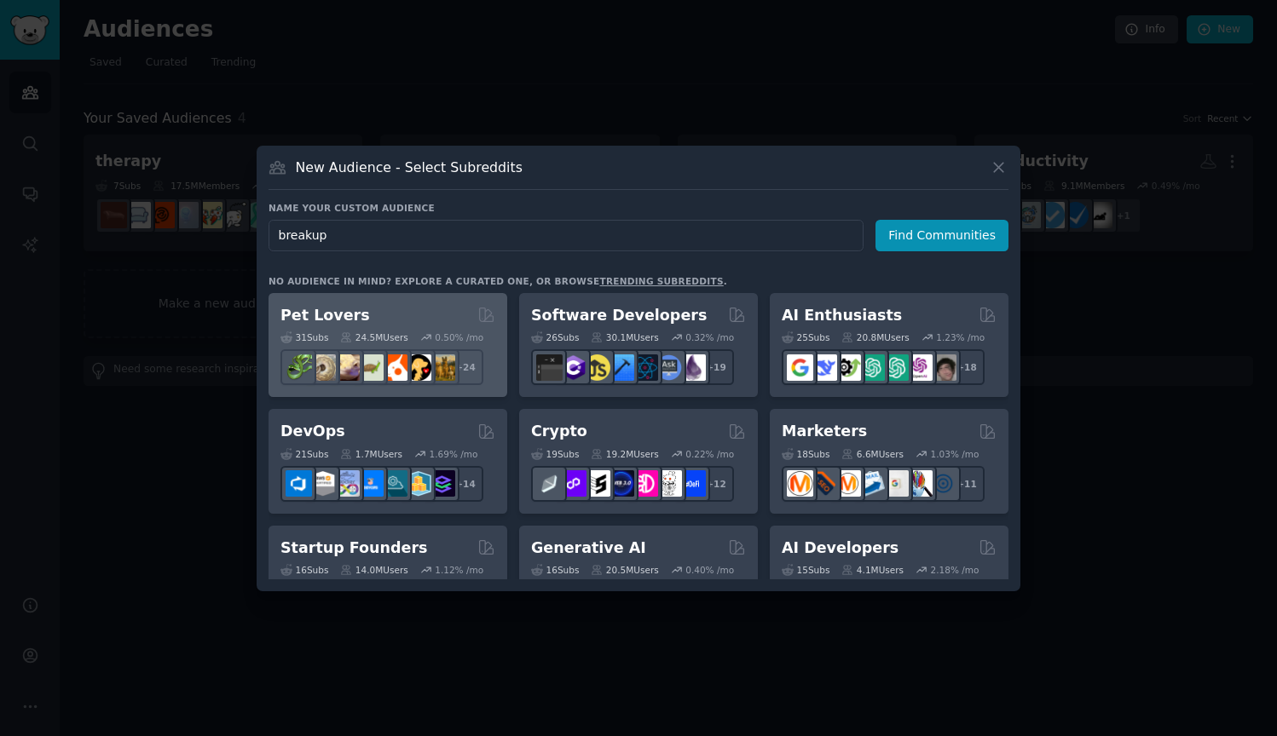
type input "breakups"
click at [944, 235] on button "Find Communities" at bounding box center [941, 236] width 133 height 32
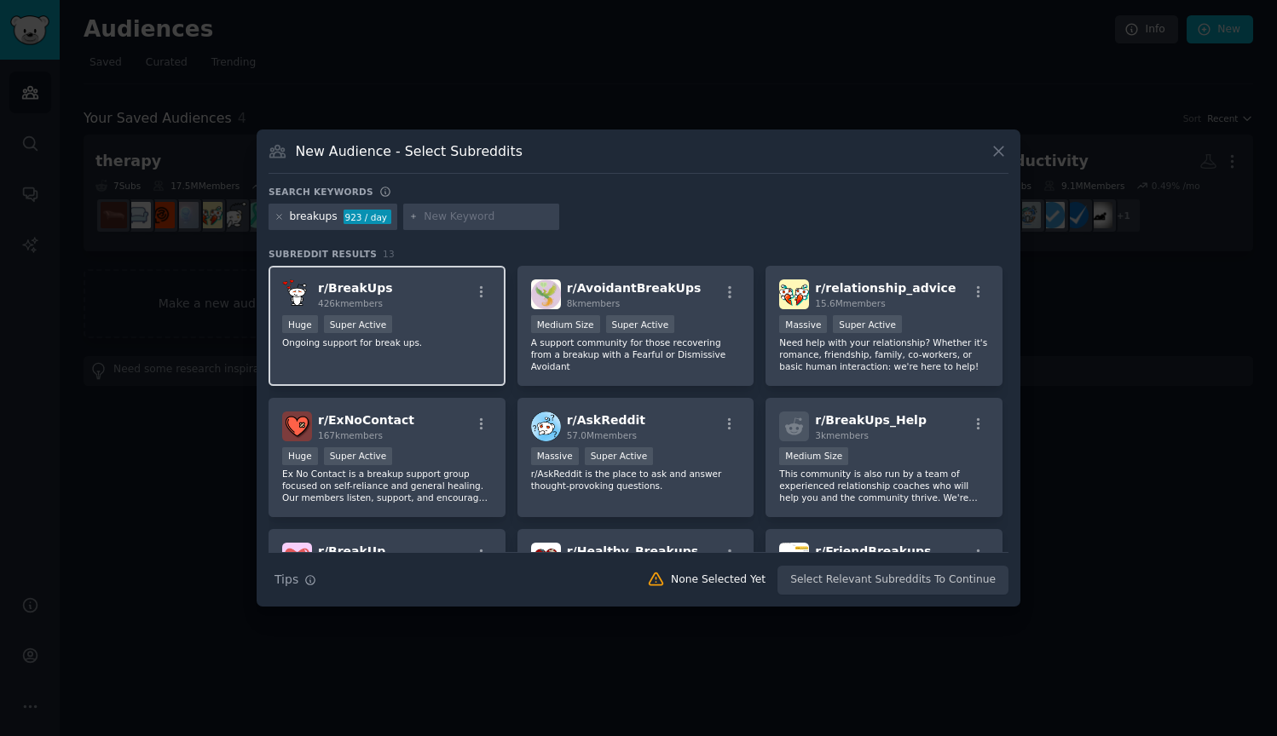
click at [435, 324] on div "Huge Super Active" at bounding box center [387, 325] width 210 height 21
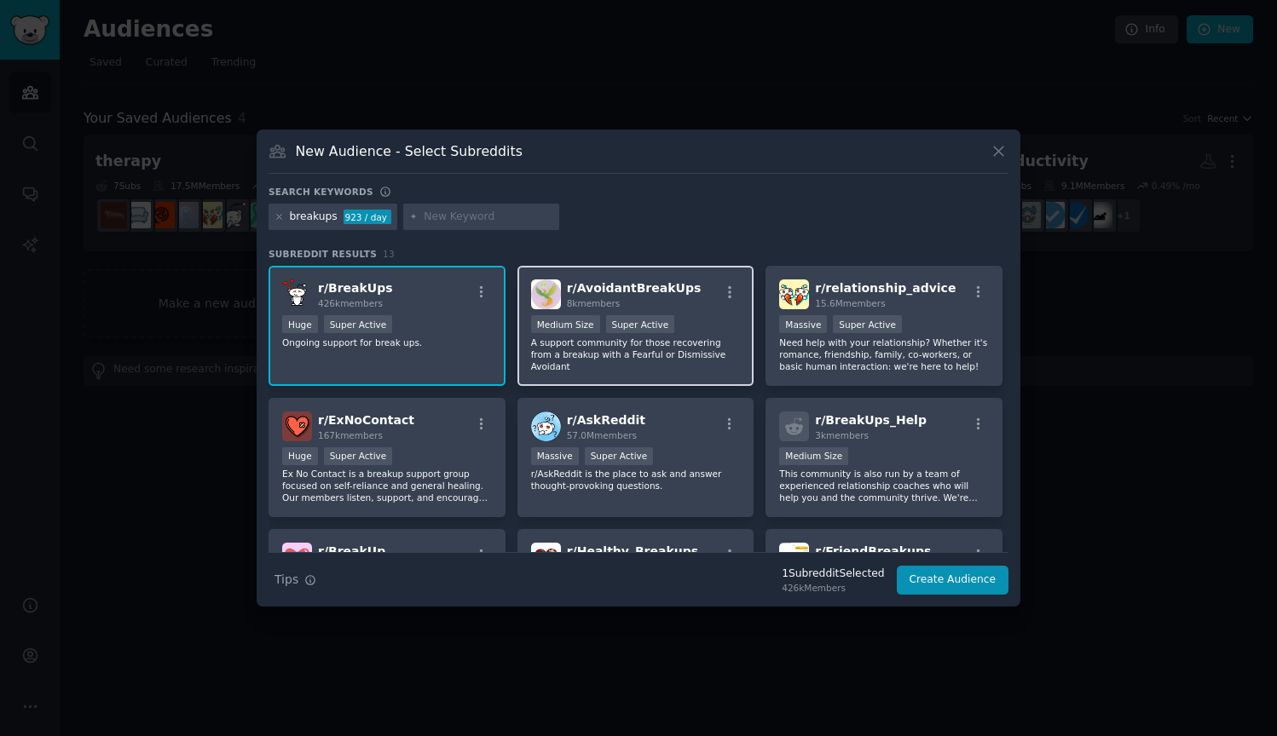
click at [680, 356] on p "A support community for those recovering from a breakup with a Fearful or Dismi…" at bounding box center [636, 355] width 210 height 36
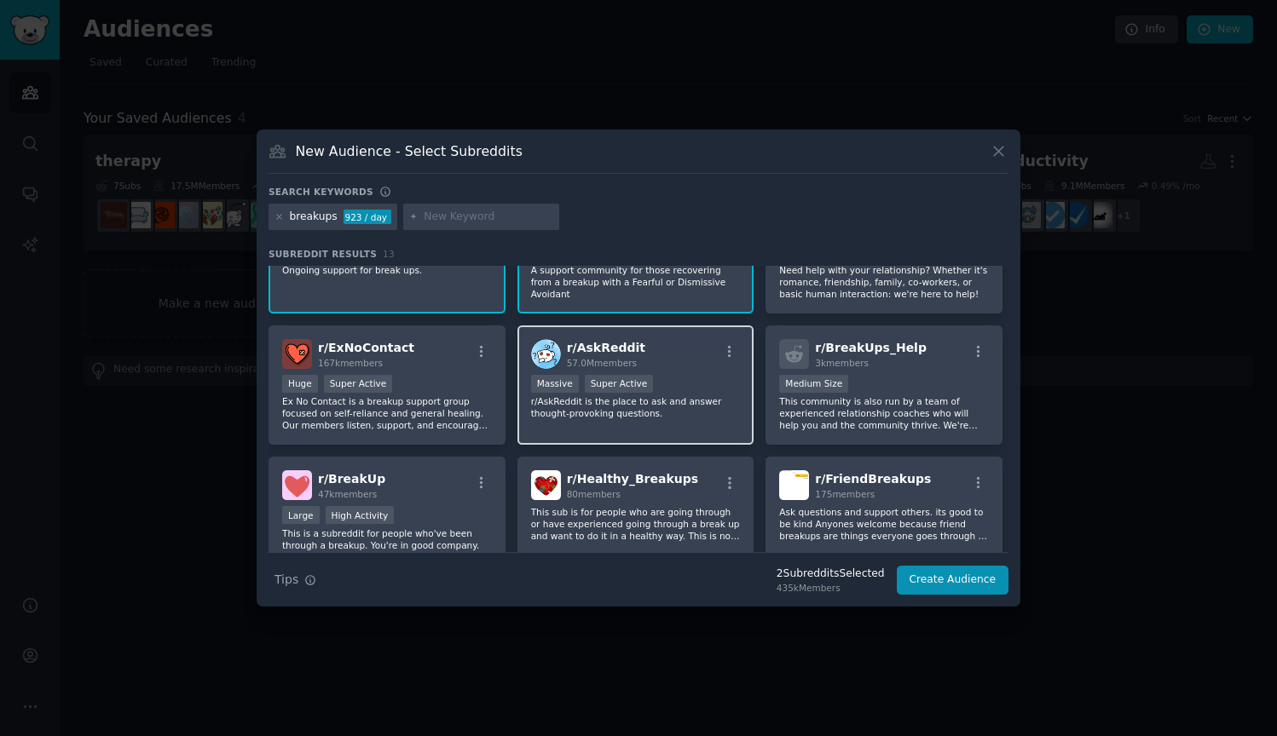
scroll to position [74, 0]
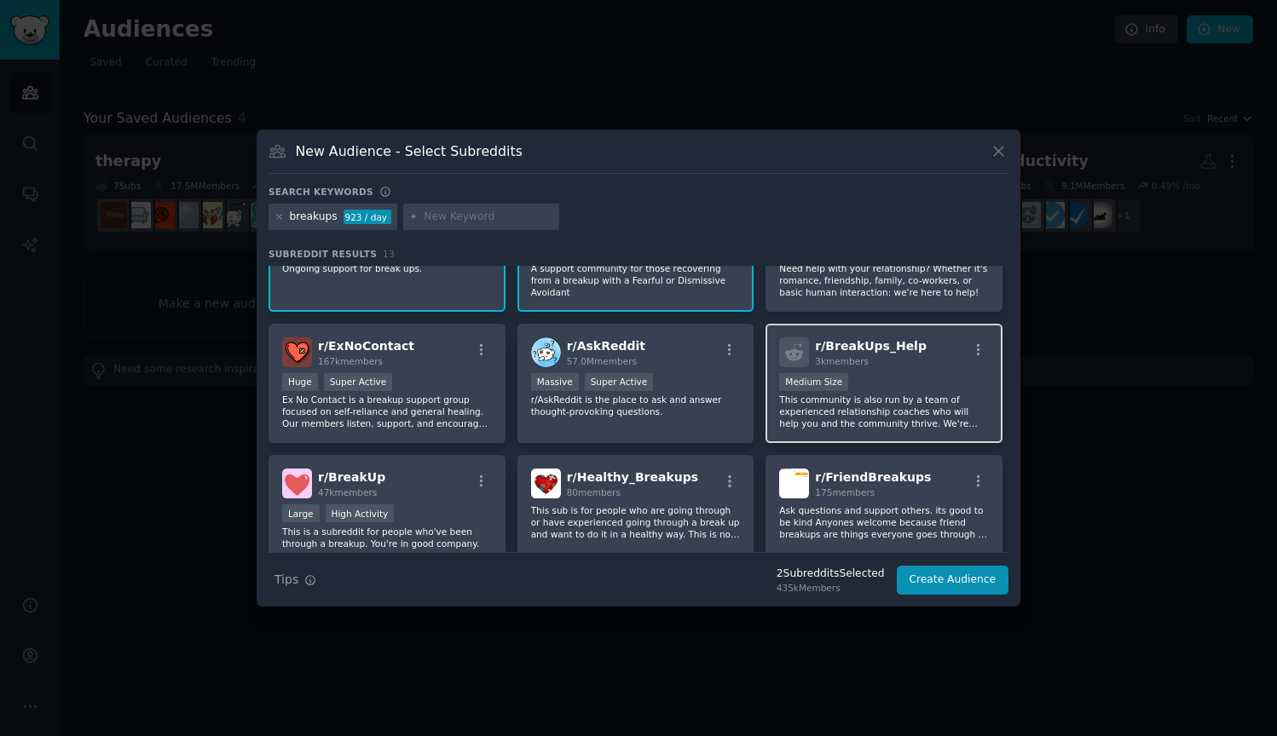
click at [938, 407] on p "This community is also run by a team of experienced relationship coaches who wi…" at bounding box center [884, 412] width 210 height 36
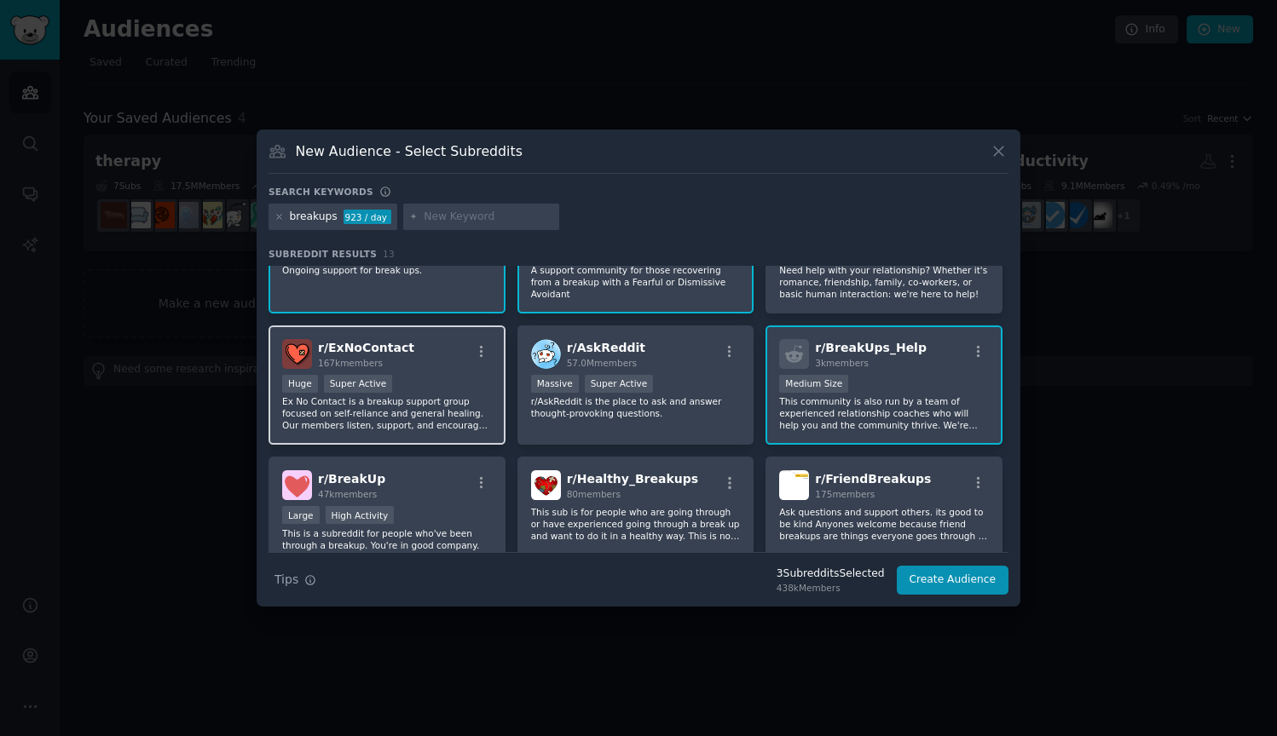
click at [396, 413] on p "Ex No Contact is a breakup support group focused on self-reliance and general h…" at bounding box center [387, 414] width 210 height 36
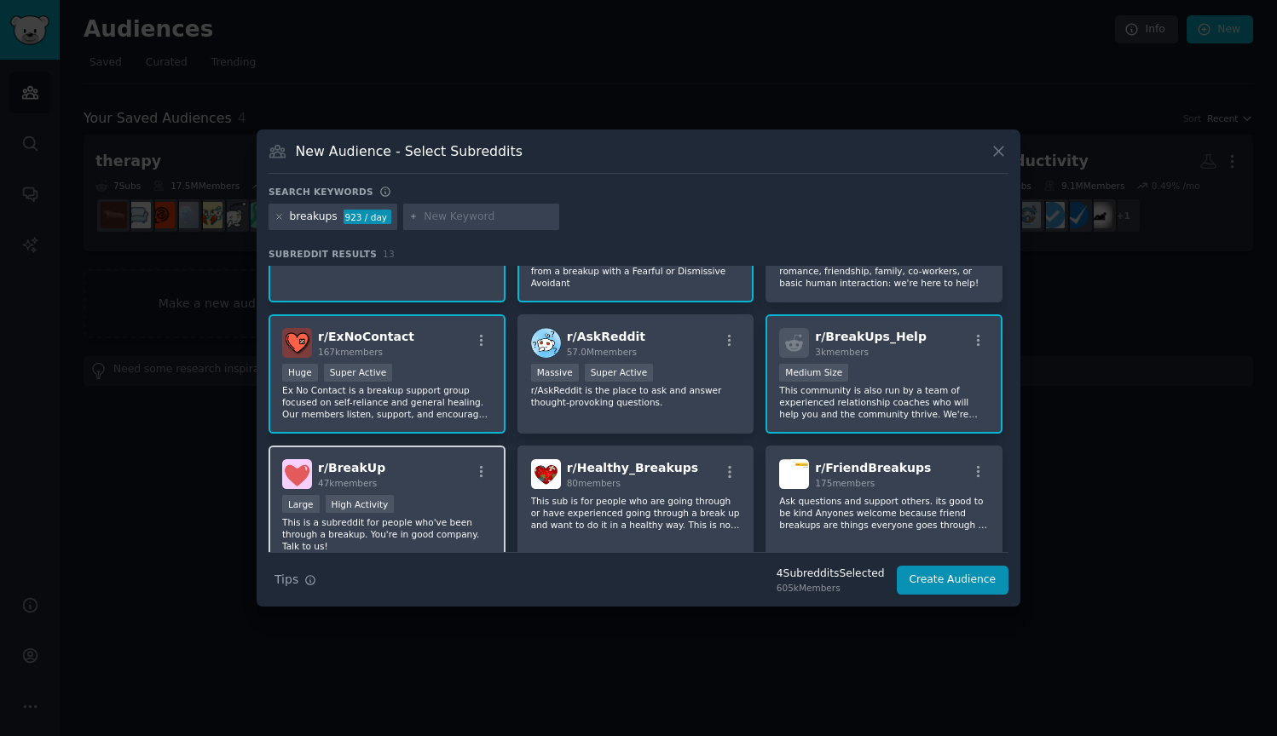
scroll to position [95, 0]
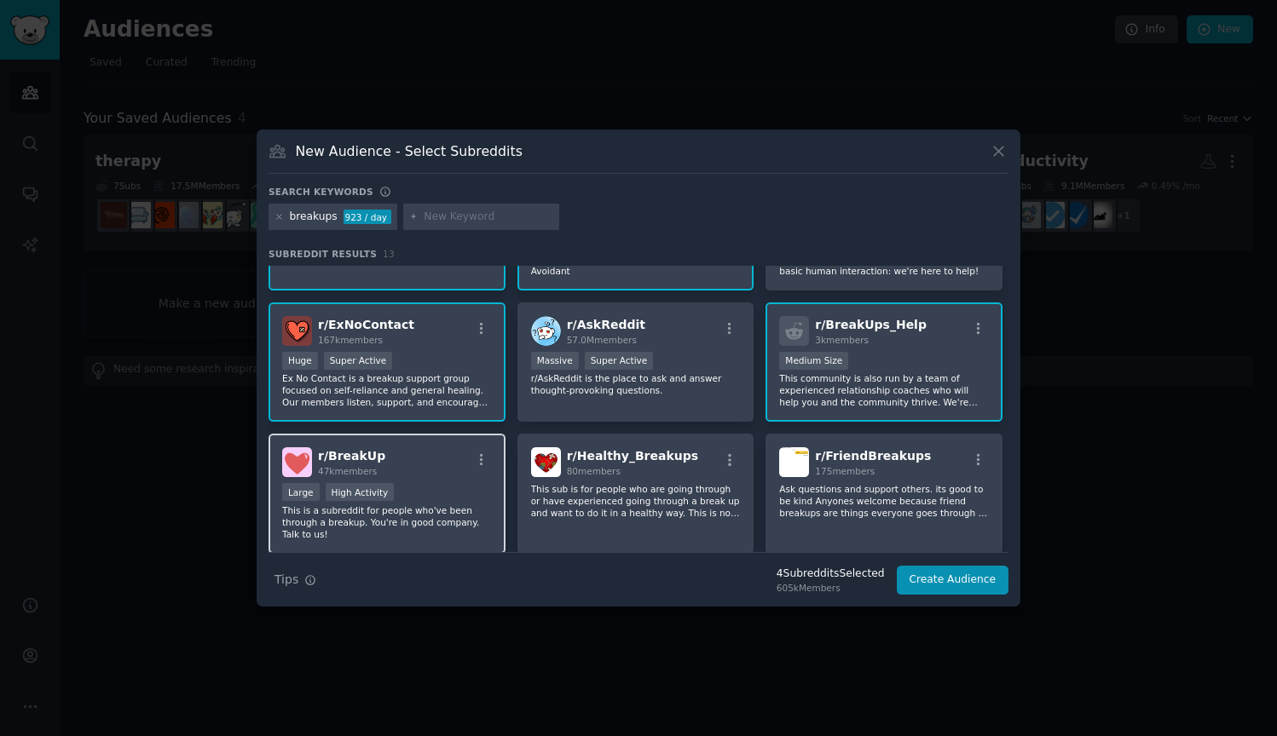
click at [430, 472] on div "r/ BreakUp 47k members" at bounding box center [387, 463] width 210 height 30
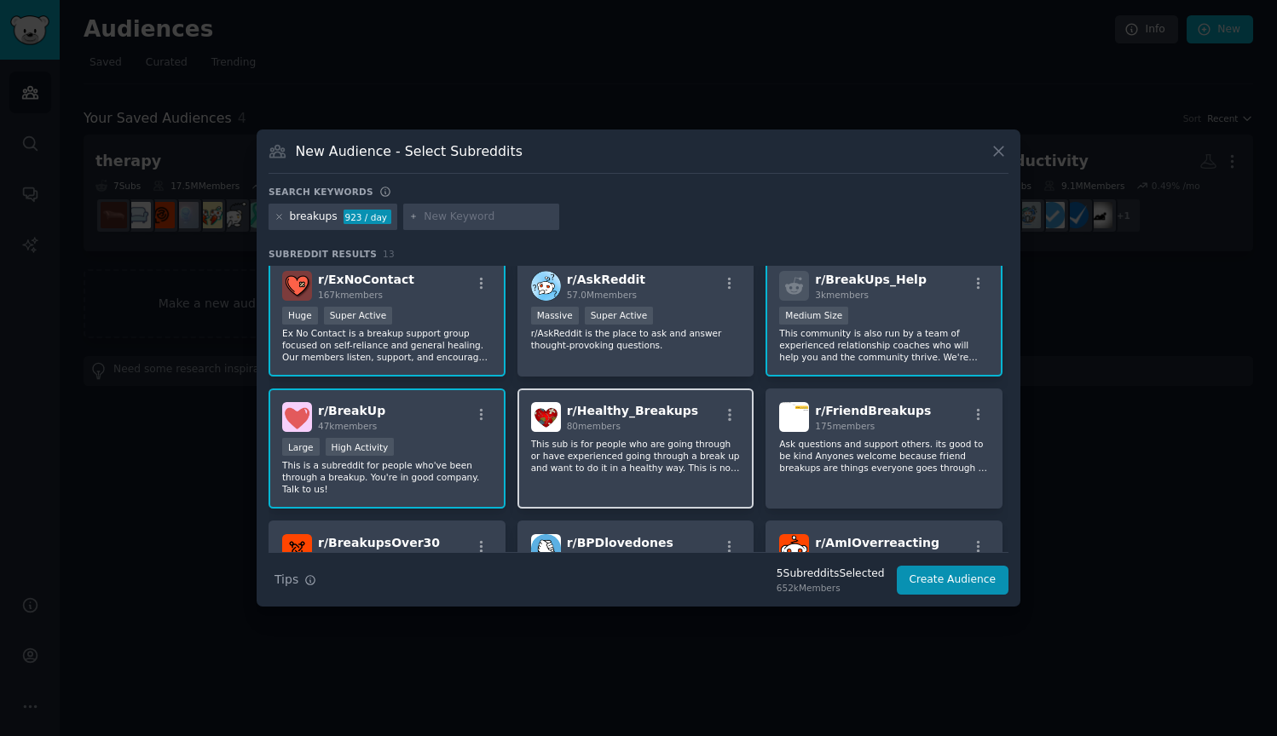
scroll to position [147, 0]
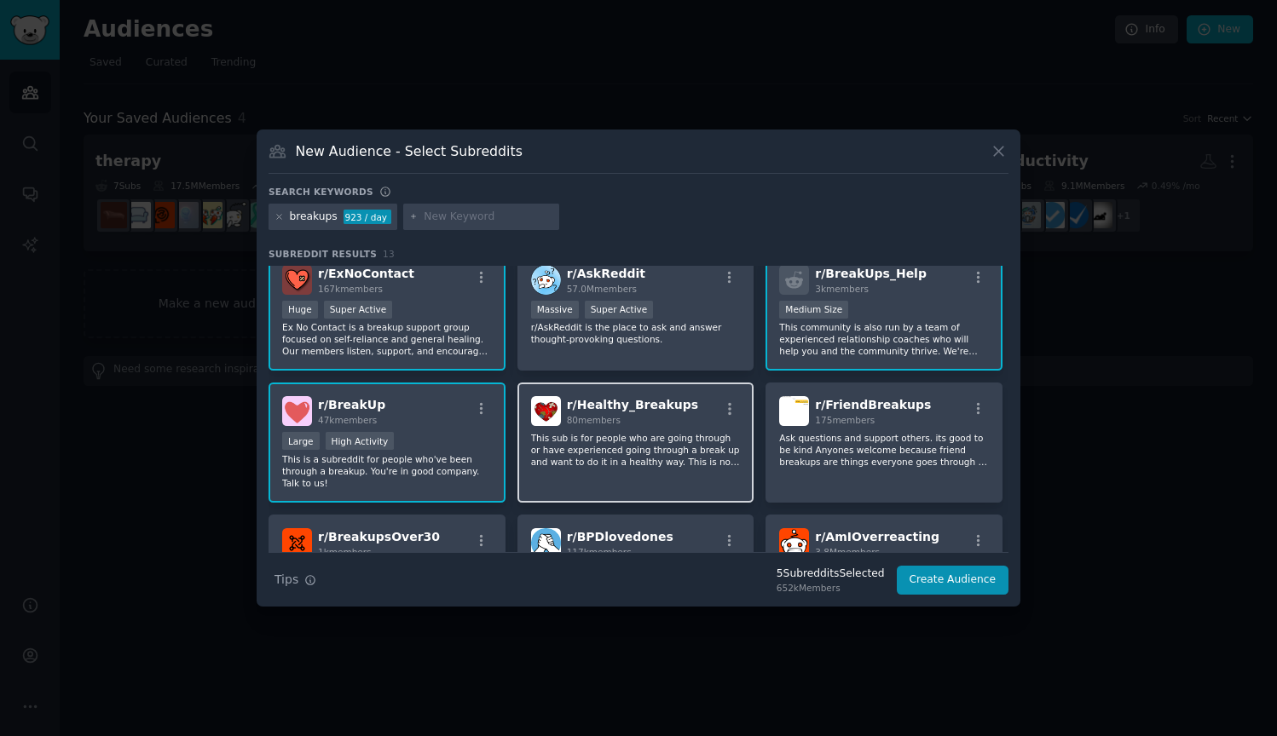
click at [643, 481] on div "r/ Healthy_Breakups 80 members This sub is for people who are going through or …" at bounding box center [635, 443] width 237 height 120
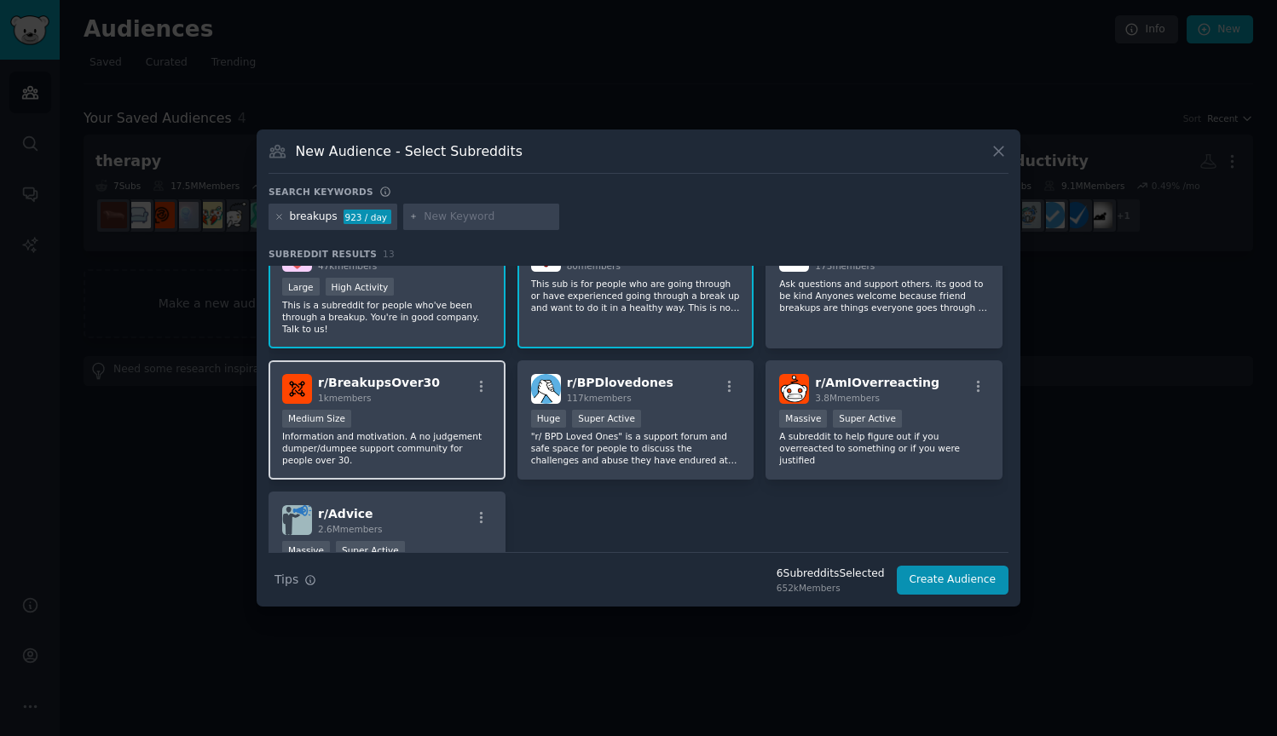
drag, startPoint x: 413, startPoint y: 439, endPoint x: 465, endPoint y: 443, distance: 53.0
click at [412, 439] on p "Information and motivation. A no judgement dumper/dumpee support community for …" at bounding box center [387, 448] width 210 height 36
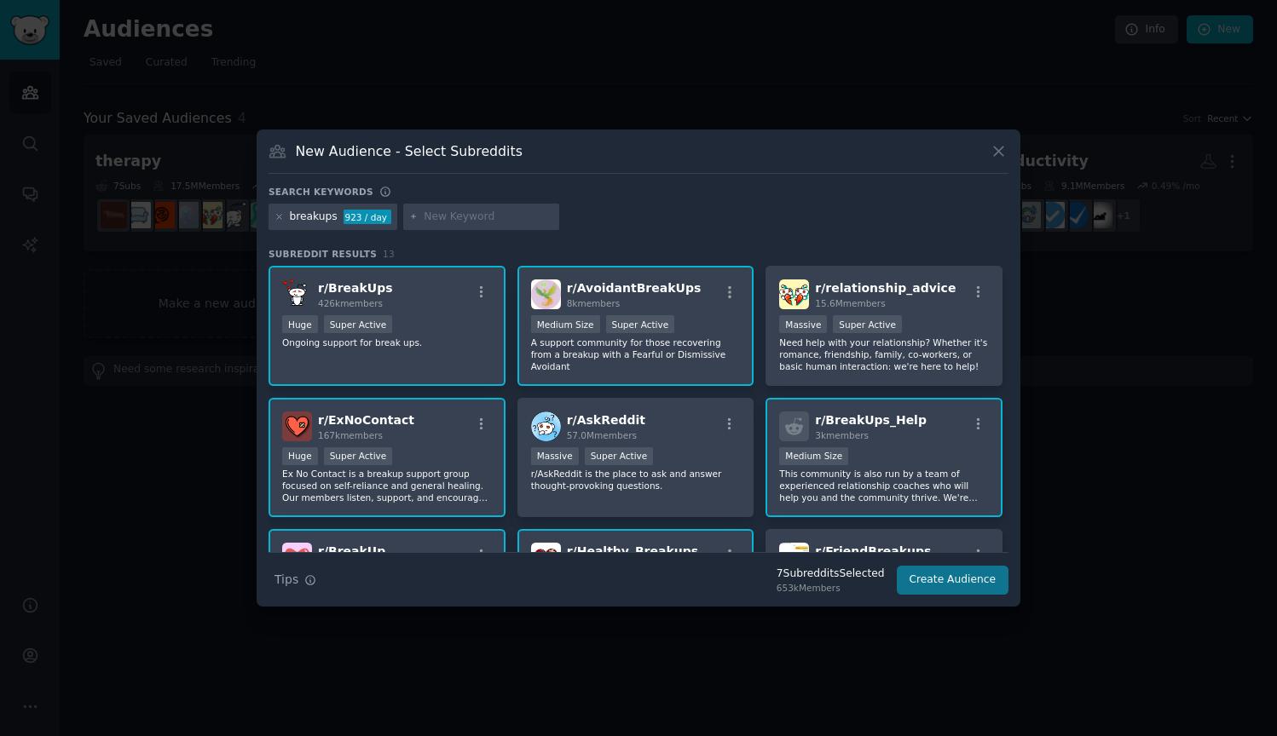
scroll to position [0, 0]
click at [962, 583] on button "Create Audience" at bounding box center [953, 580] width 113 height 29
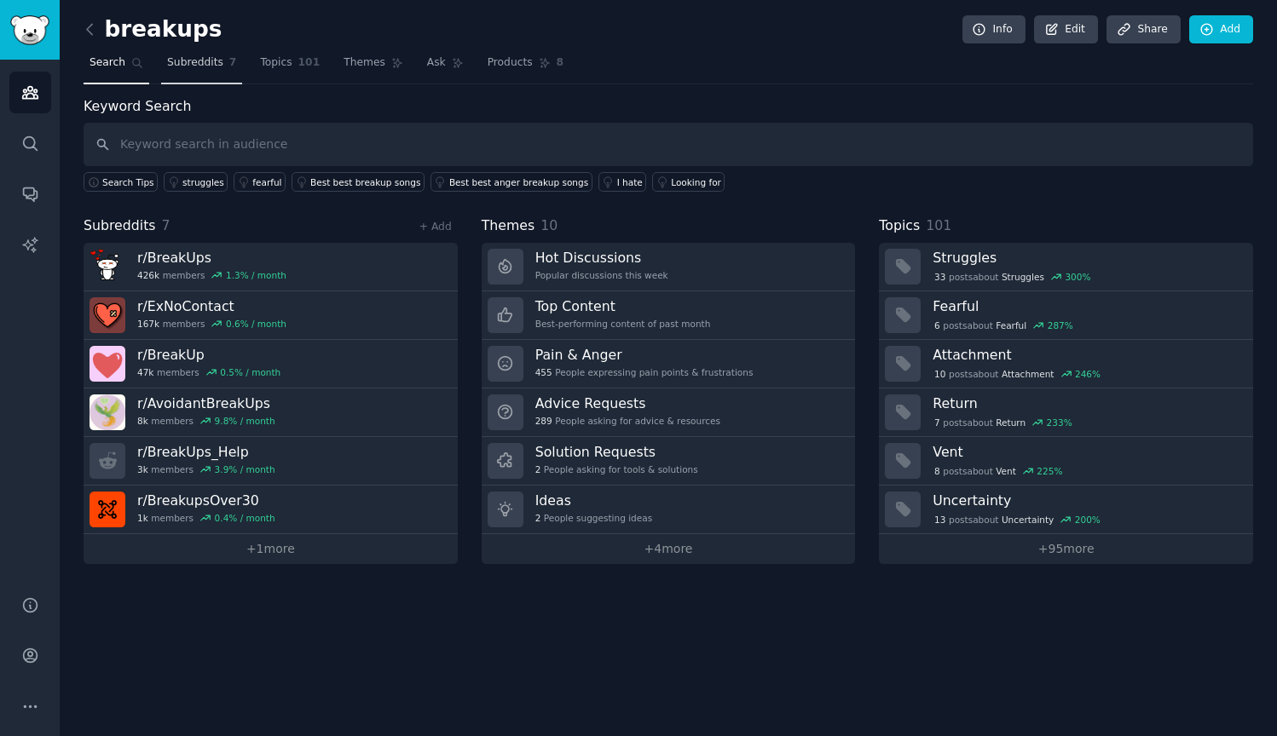
click at [215, 60] on span "Subreddits" at bounding box center [195, 62] width 56 height 15
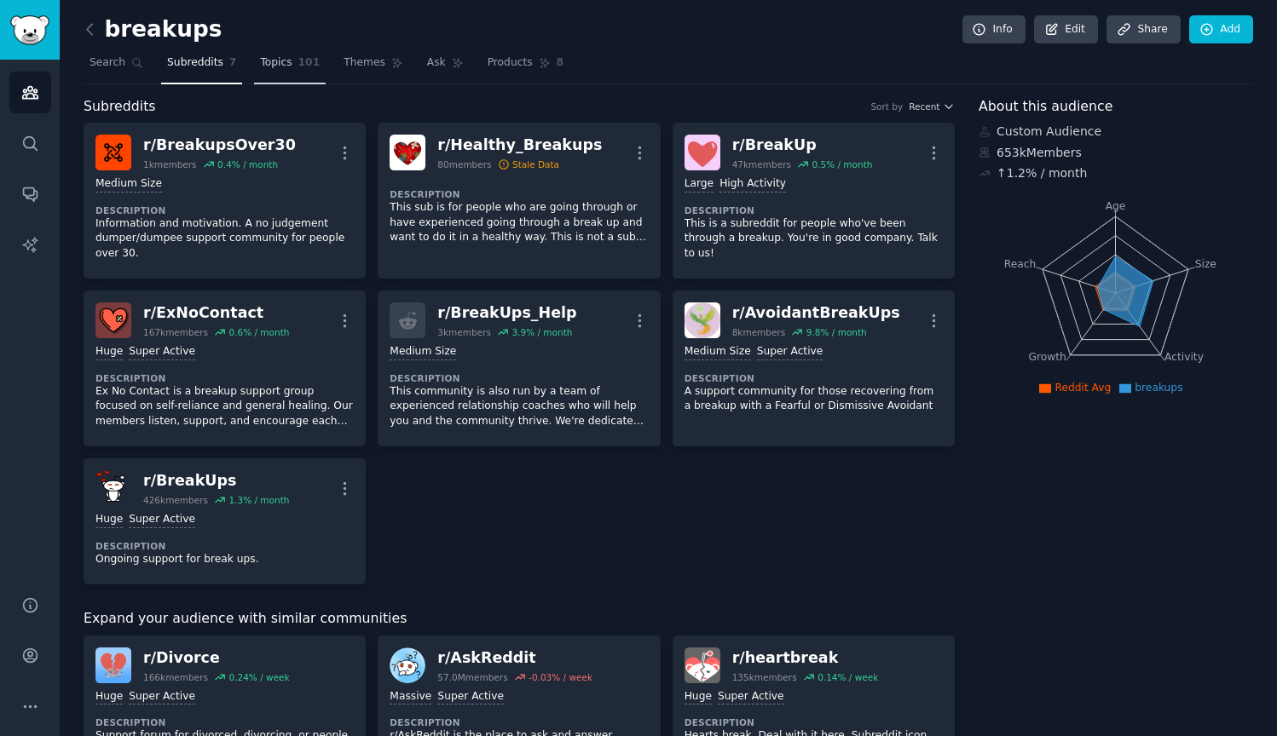
click at [296, 72] on link "Topics 101" at bounding box center [290, 66] width 72 height 35
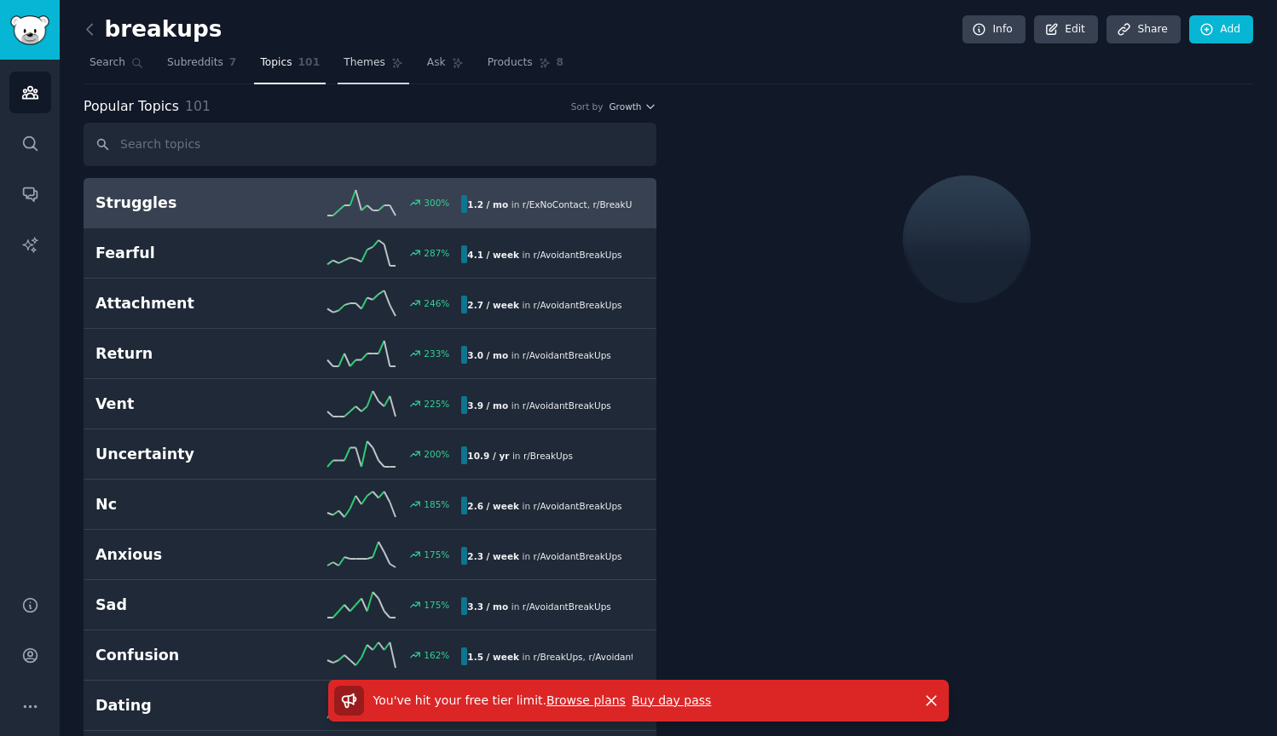
click at [374, 70] on link "Themes" at bounding box center [374, 66] width 72 height 35
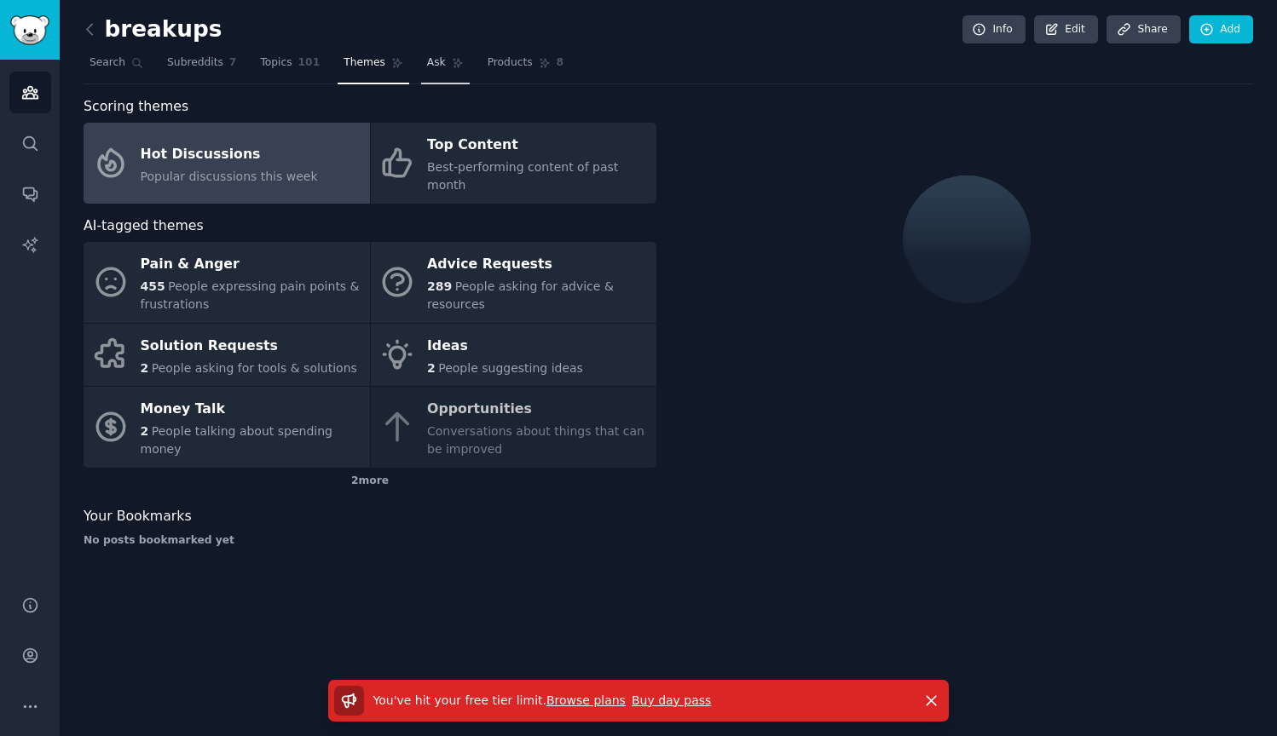
click at [428, 70] on link "Ask" at bounding box center [445, 66] width 49 height 35
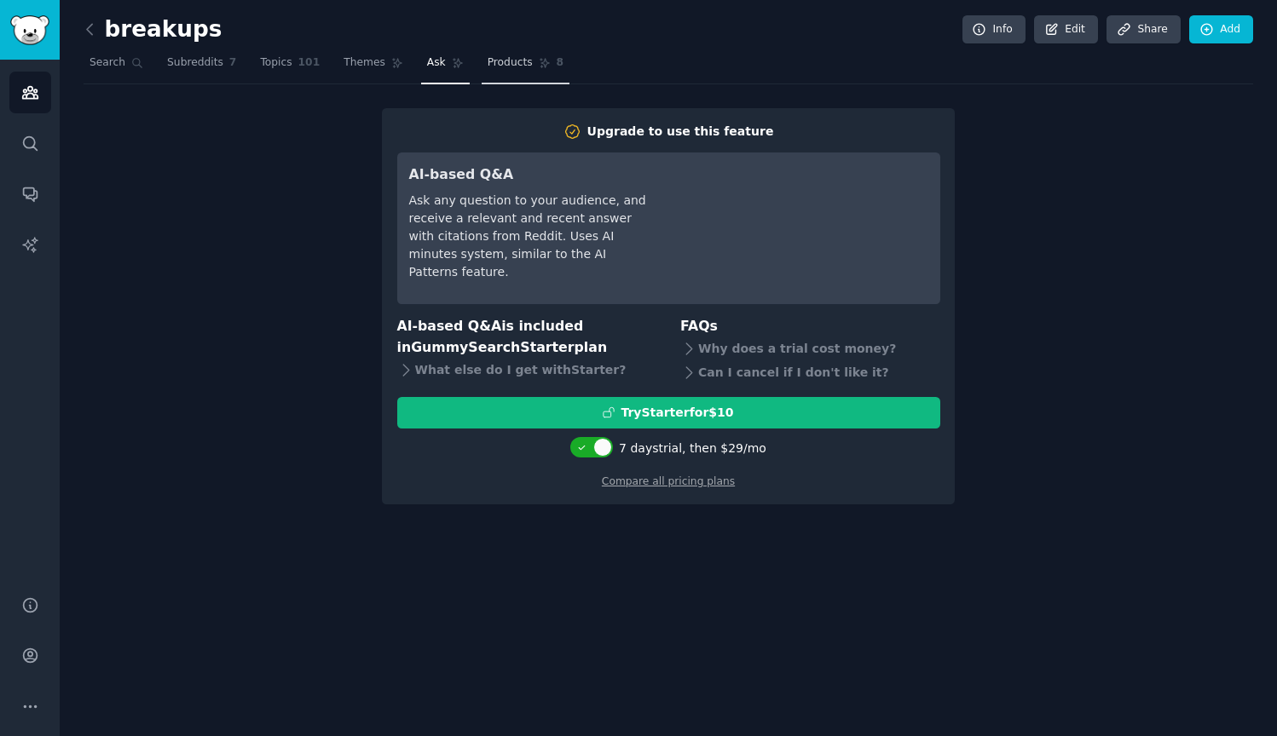
click at [501, 70] on link "Products 8" at bounding box center [526, 66] width 88 height 35
